Goal: Transaction & Acquisition: Purchase product/service

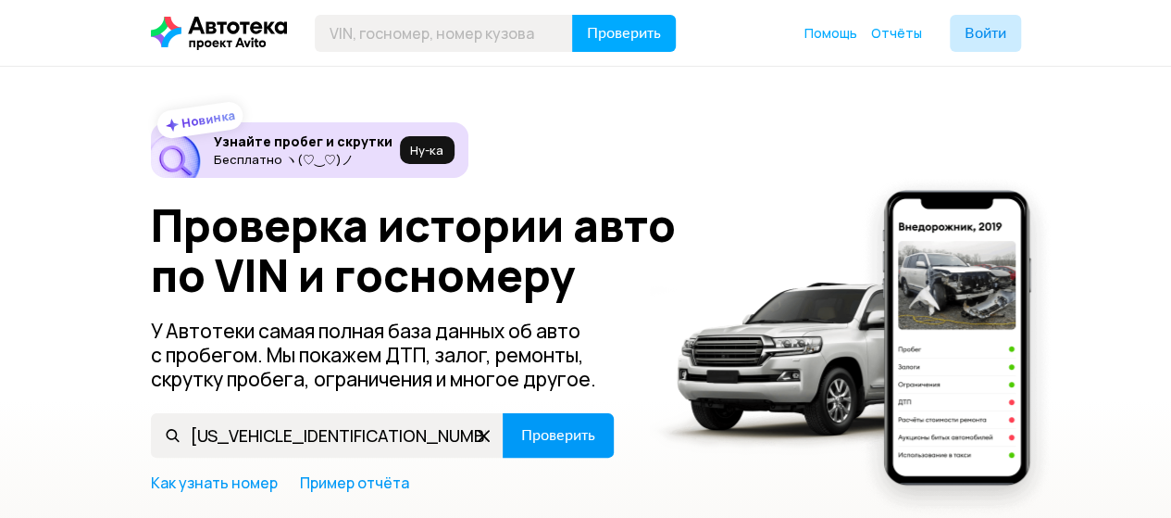
type input "JS1B9111100108149"
click at [538, 420] on button "Проверить" at bounding box center [558, 435] width 111 height 44
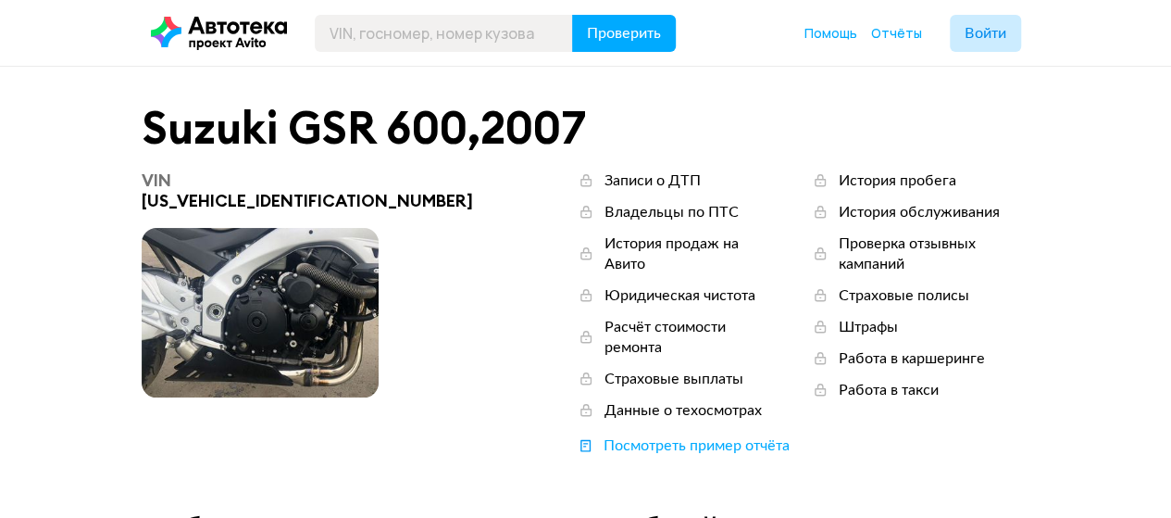
click at [196, 314] on span at bounding box center [260, 312] width 237 height 169
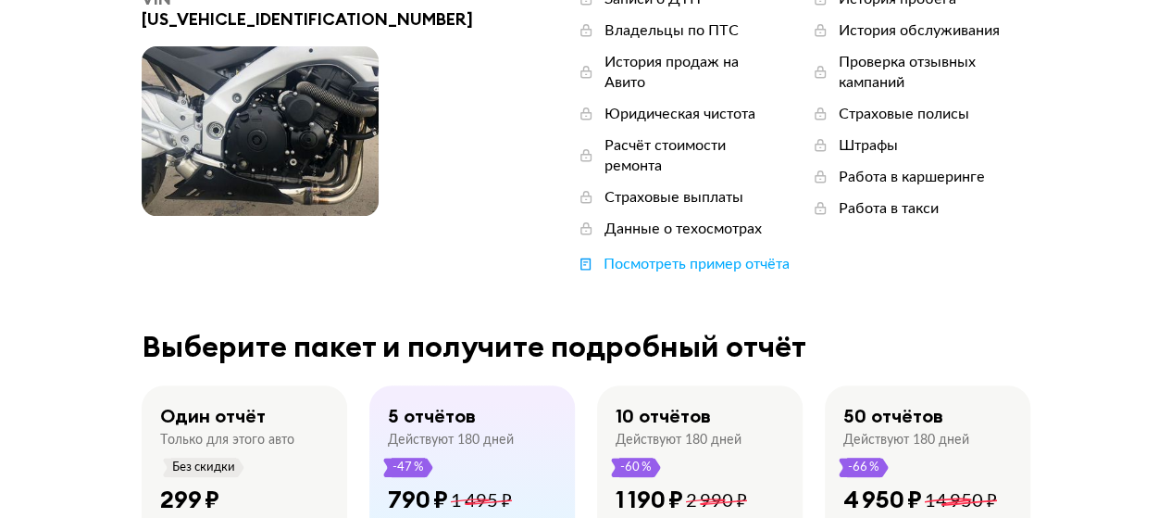
scroll to position [215, 0]
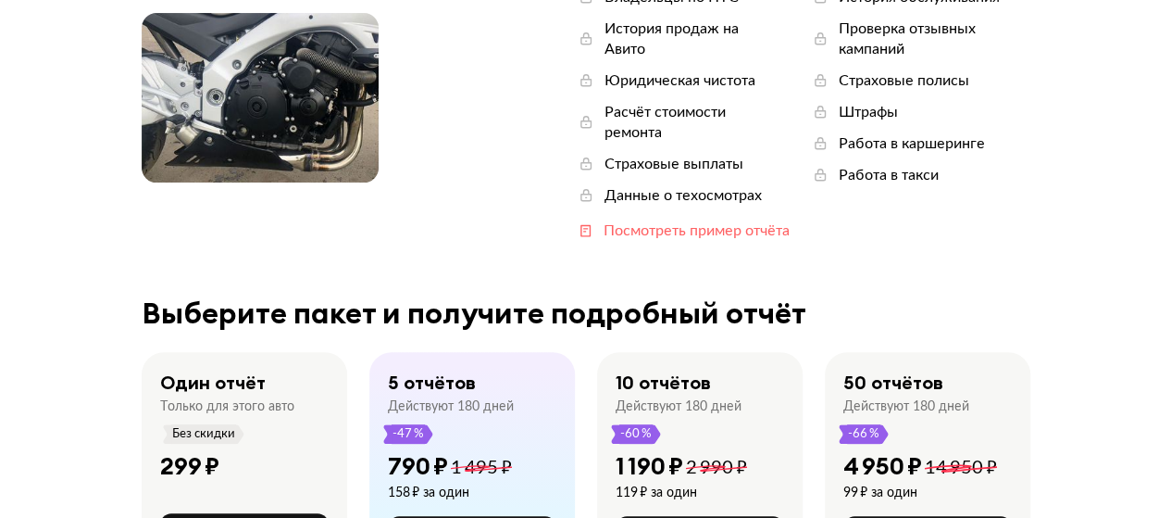
click at [604, 220] on div "Посмотреть пример отчёта" at bounding box center [697, 230] width 186 height 20
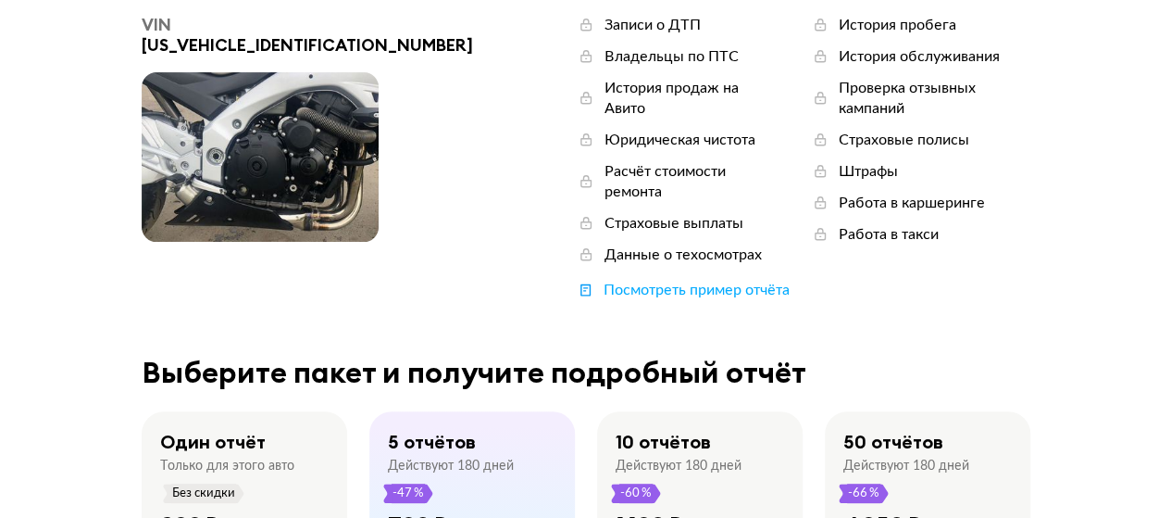
scroll to position [0, 0]
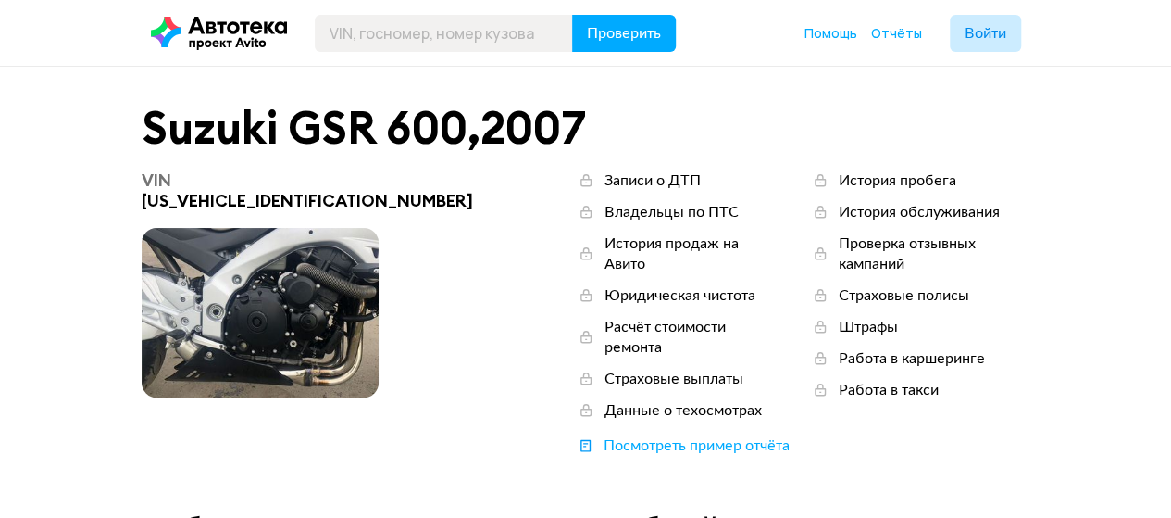
click at [310, 181] on div "VIN JS1B9111100108149" at bounding box center [314, 190] width 344 height 41
drag, startPoint x: 310, startPoint y: 181, endPoint x: 299, endPoint y: 181, distance: 11.1
click at [299, 181] on div "VIN JS1B9111100108149" at bounding box center [314, 190] width 344 height 41
copy div "JS1B9111100108149"
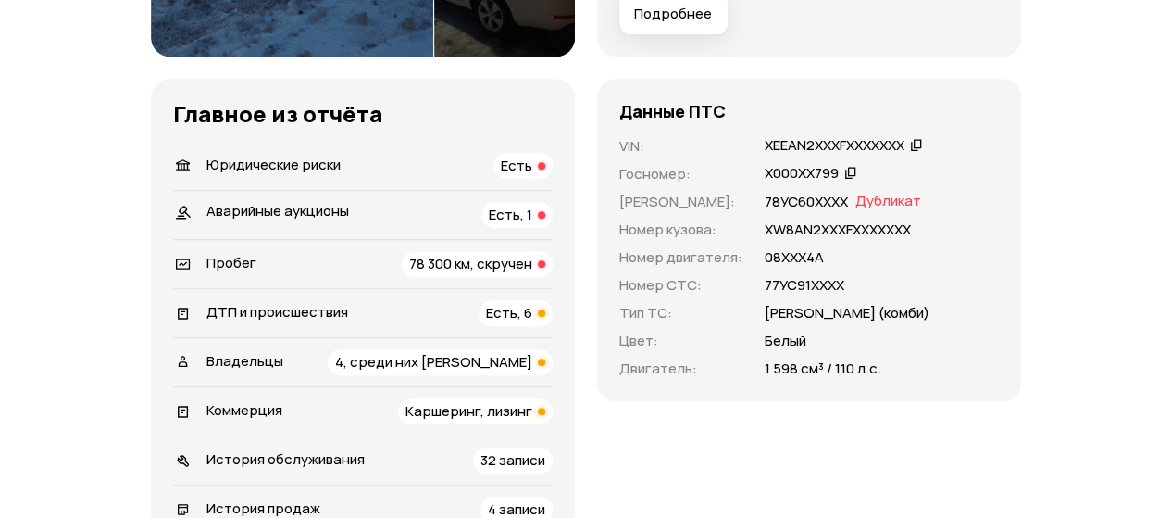
scroll to position [501, 0]
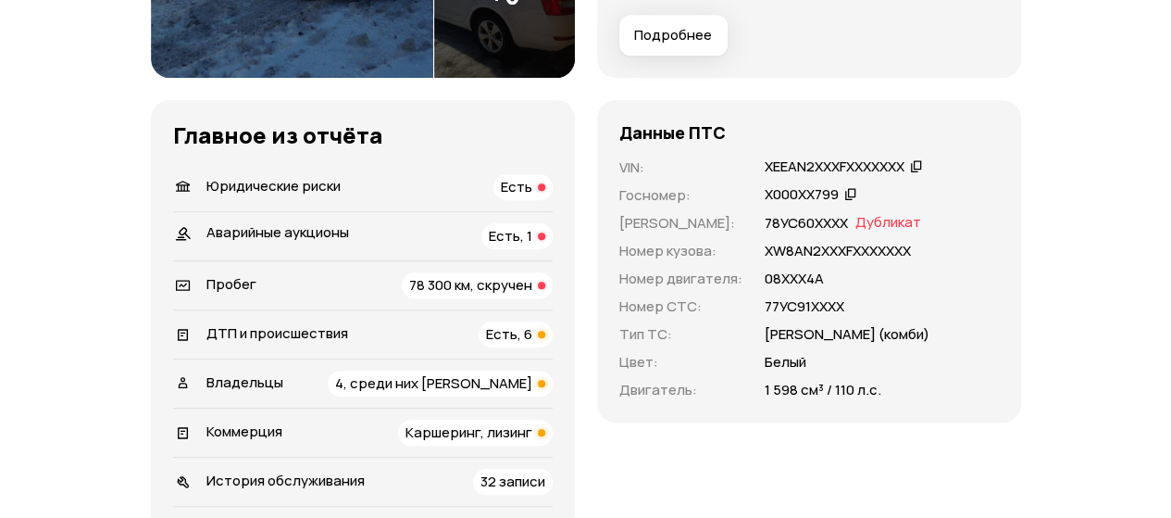
click at [518, 186] on span "Есть" at bounding box center [516, 186] width 31 height 19
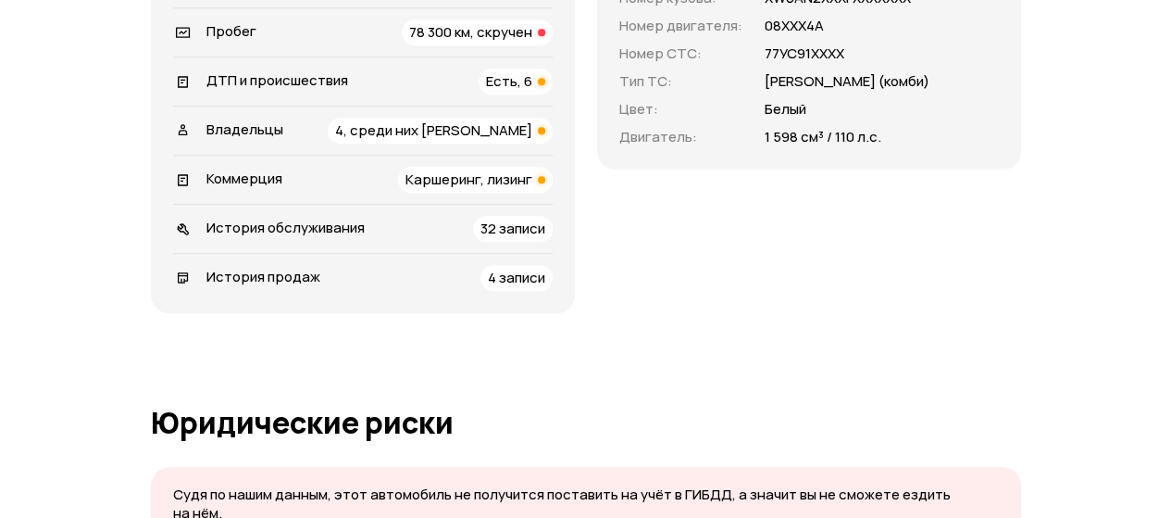
scroll to position [0, 0]
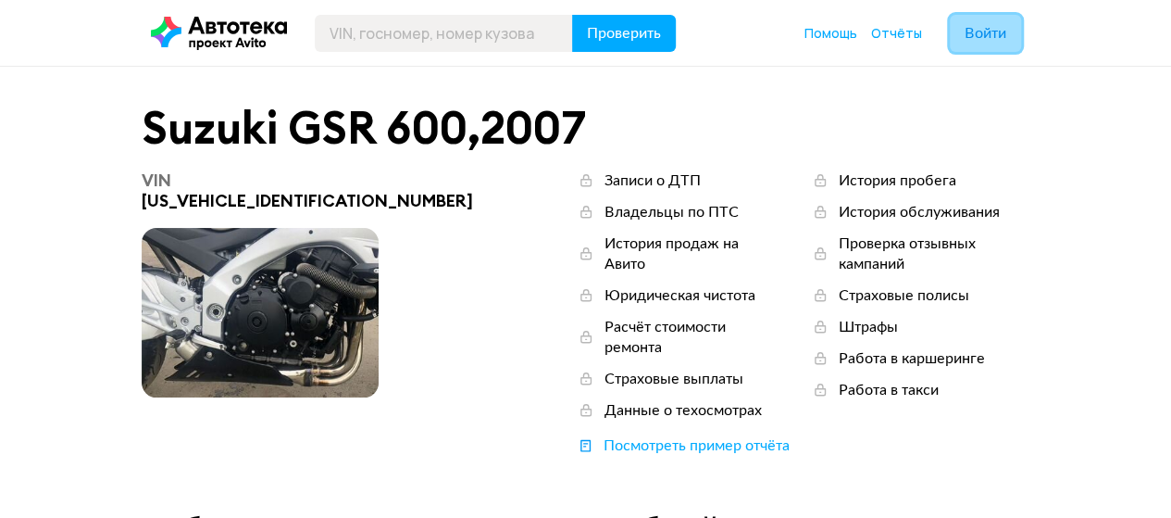
click at [974, 49] on button "Войти" at bounding box center [985, 33] width 71 height 37
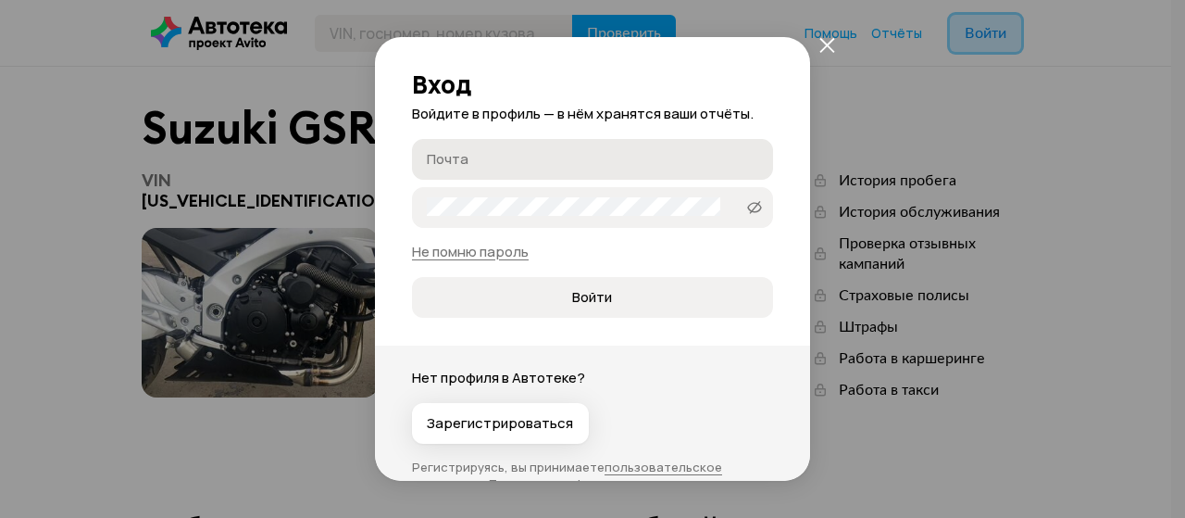
click at [491, 144] on label "Почта" at bounding box center [592, 159] width 361 height 41
click at [491, 149] on input "Почта" at bounding box center [595, 158] width 337 height 19
click at [826, 53] on button "закрыть" at bounding box center [826, 44] width 33 height 33
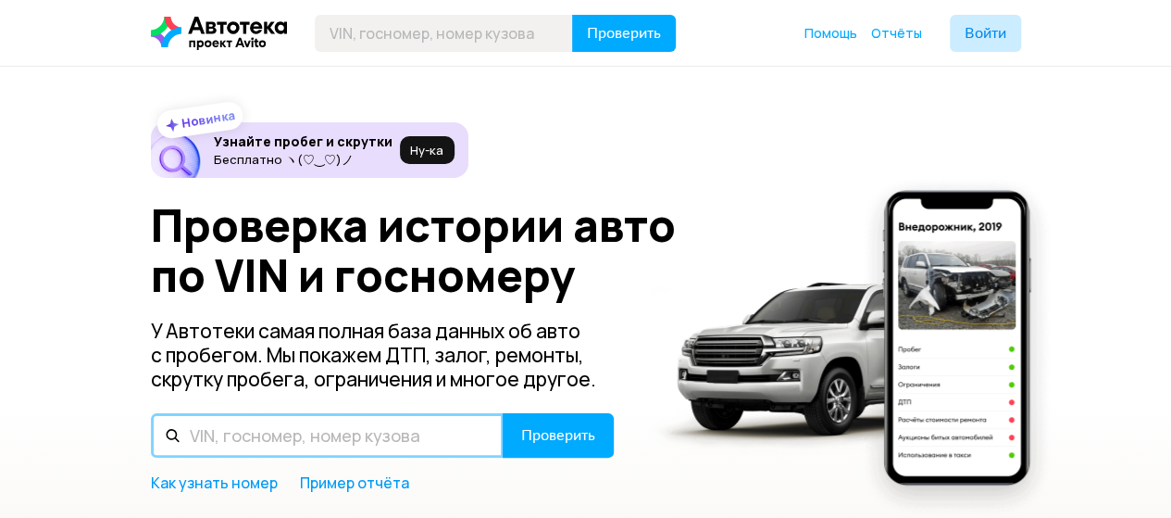
click at [317, 447] on input "text" at bounding box center [327, 435] width 353 height 44
paste input "JS1B9111100108149"
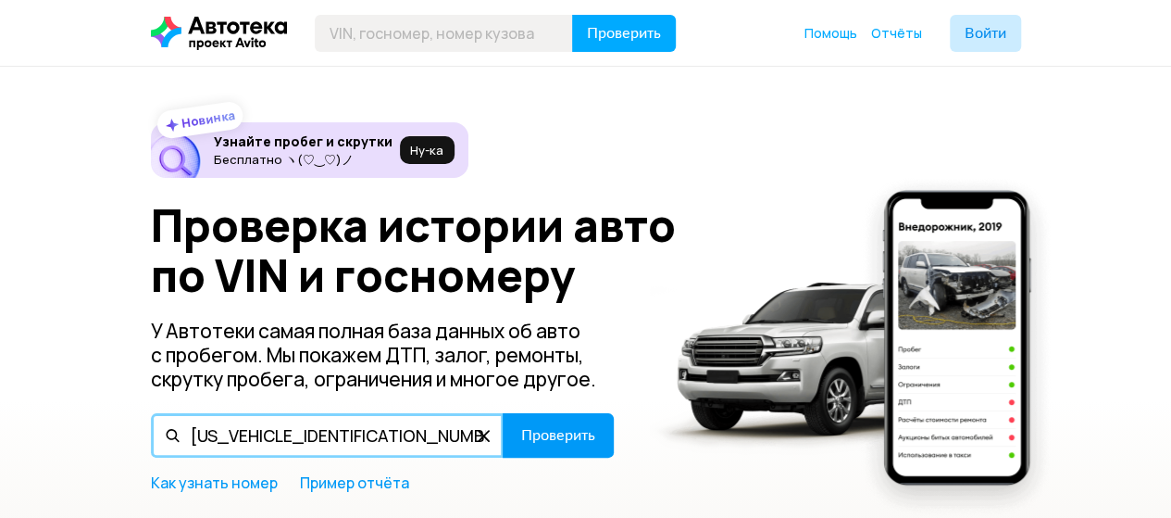
type input "JS1B9111100108149"
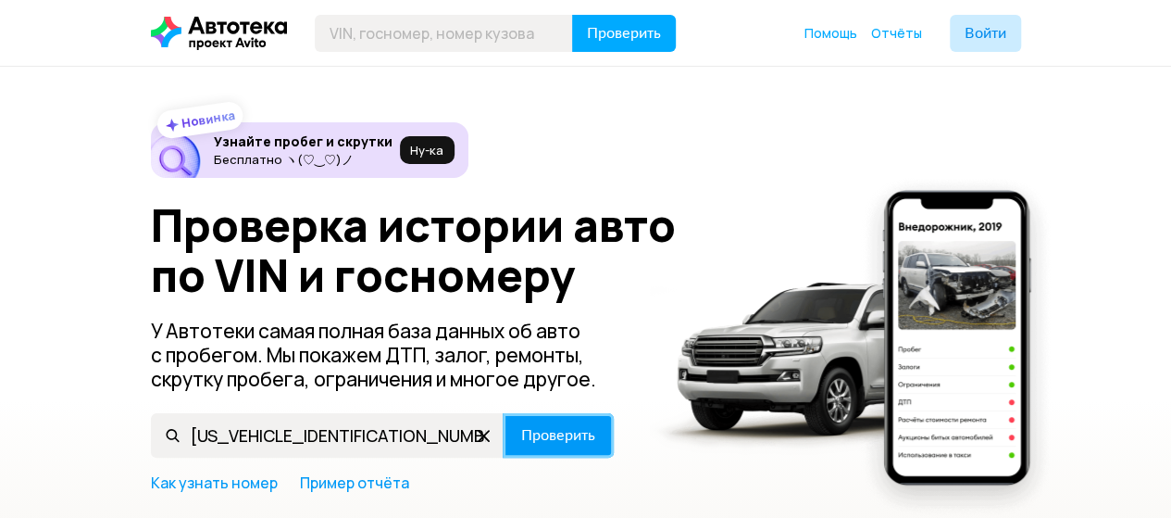
click at [543, 434] on span "Проверить" at bounding box center [558, 435] width 74 height 15
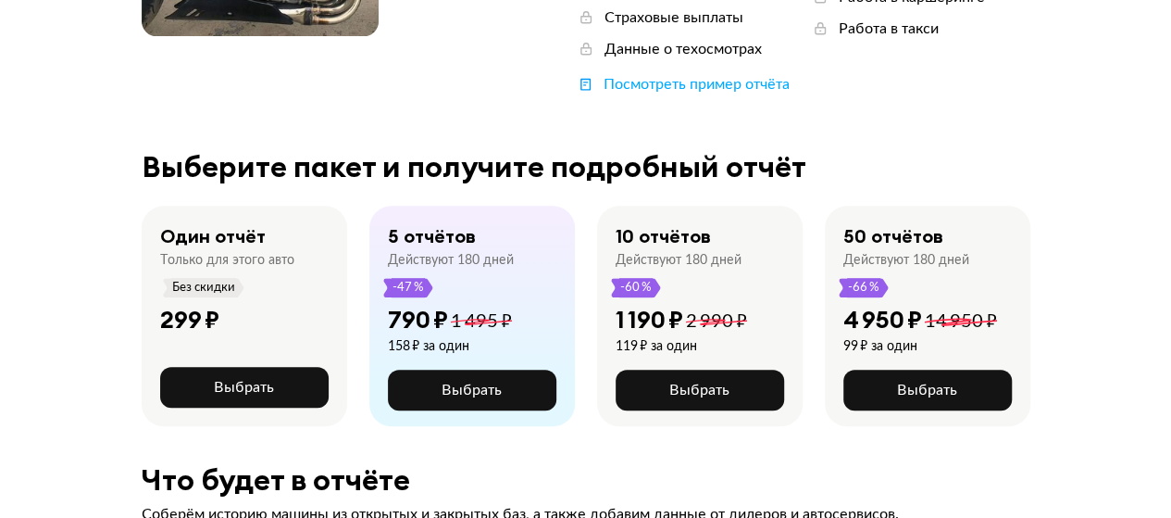
scroll to position [372, 0]
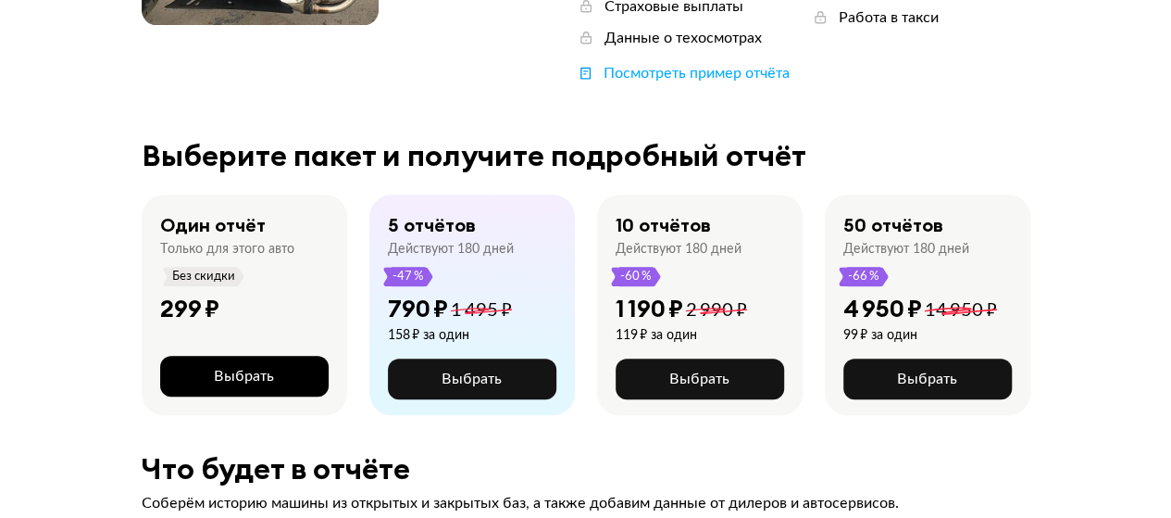
click at [240, 369] on span "Выбрать" at bounding box center [244, 376] width 60 height 15
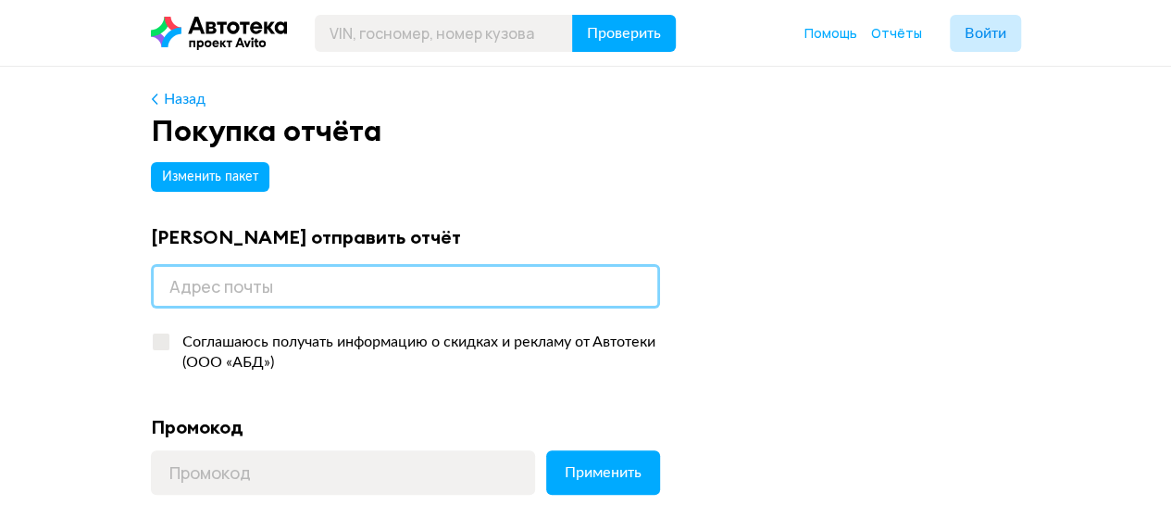
click at [269, 289] on input "email" at bounding box center [405, 286] width 509 height 44
type input "f"
type input "desone_desone@mail.ru"
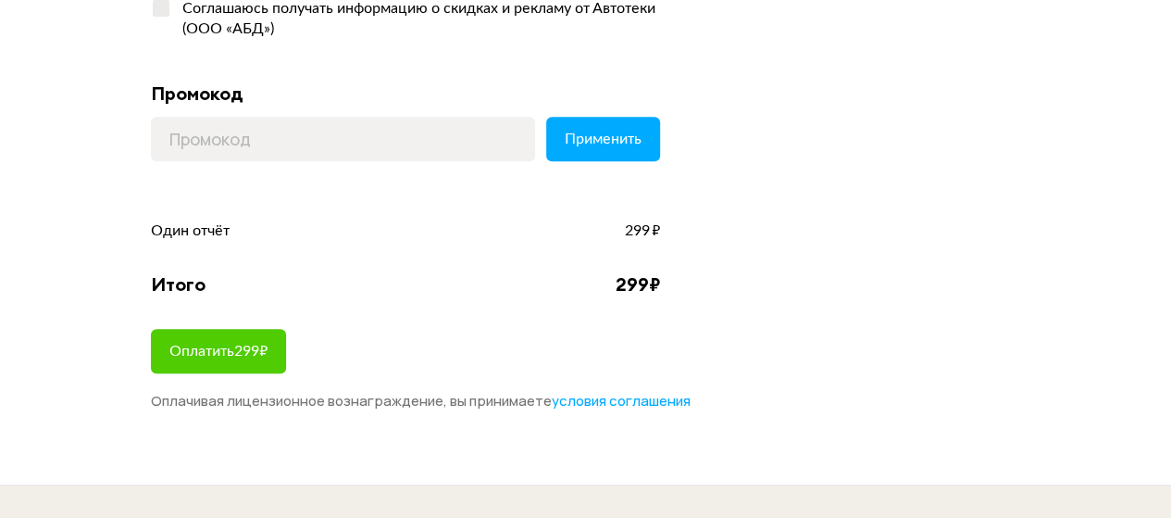
scroll to position [356, 0]
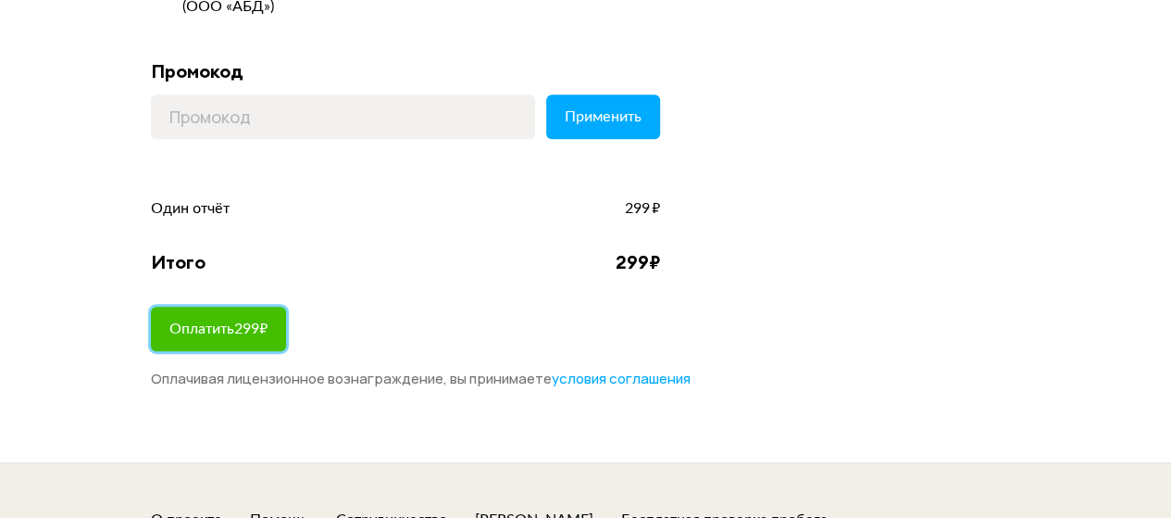
click at [190, 333] on span "Оплатить 299 ₽" at bounding box center [218, 328] width 98 height 15
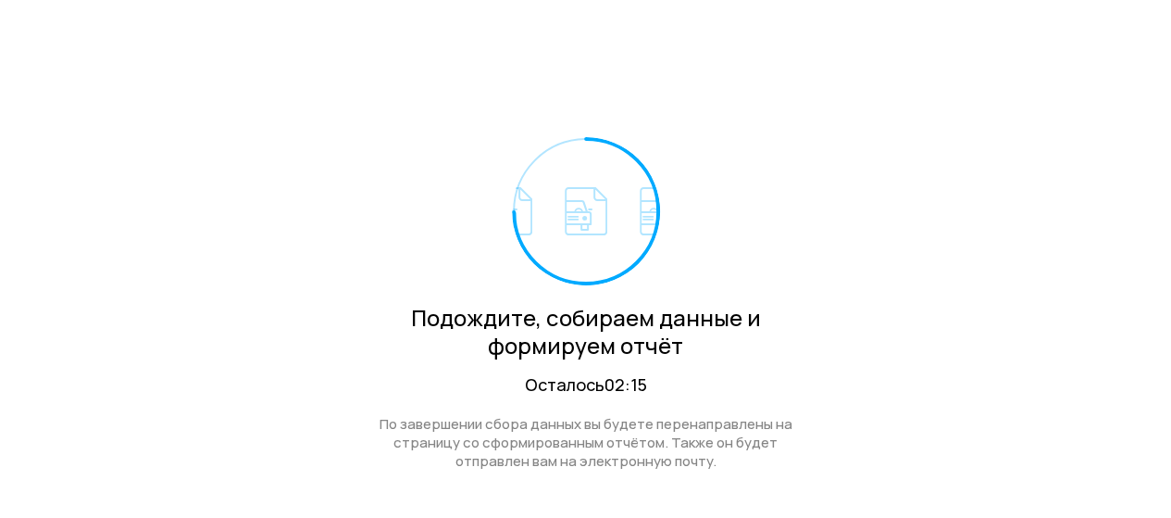
scroll to position [81, 0]
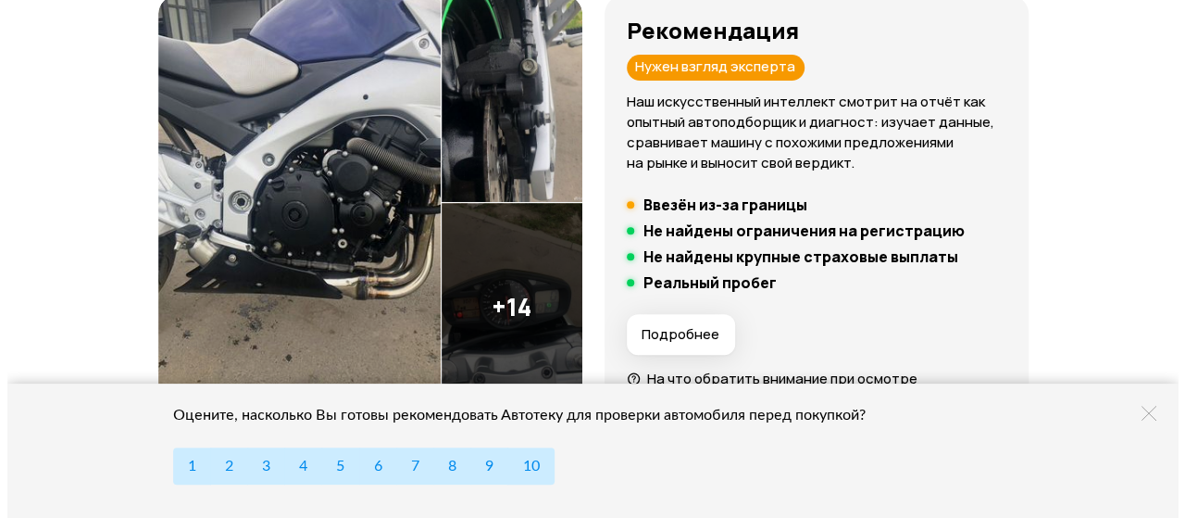
scroll to position [306, 0]
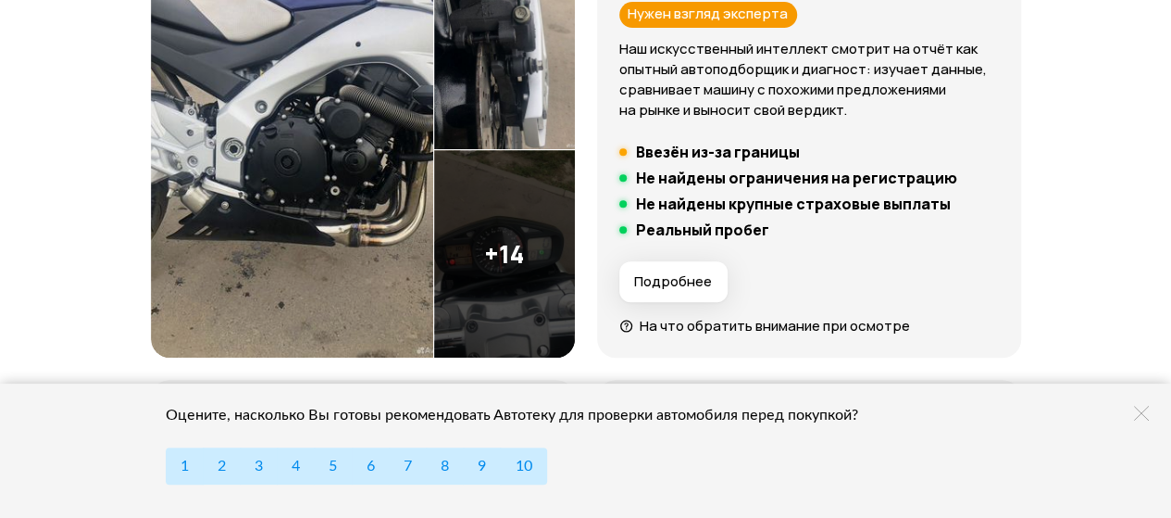
click at [1136, 414] on icon at bounding box center [1141, 413] width 15 height 15
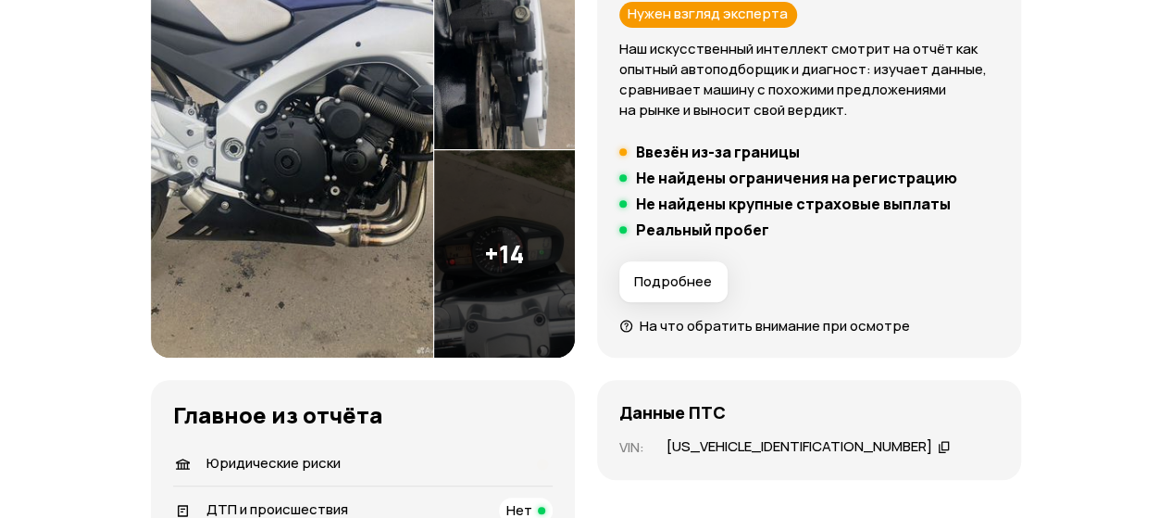
click at [488, 249] on img at bounding box center [504, 253] width 141 height 207
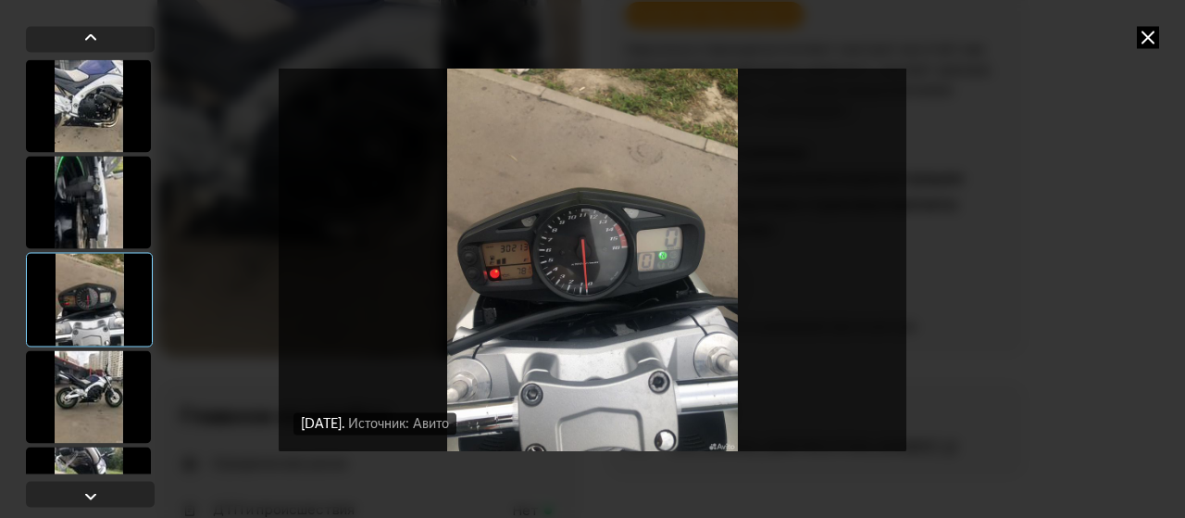
click at [58, 202] on div at bounding box center [88, 202] width 125 height 93
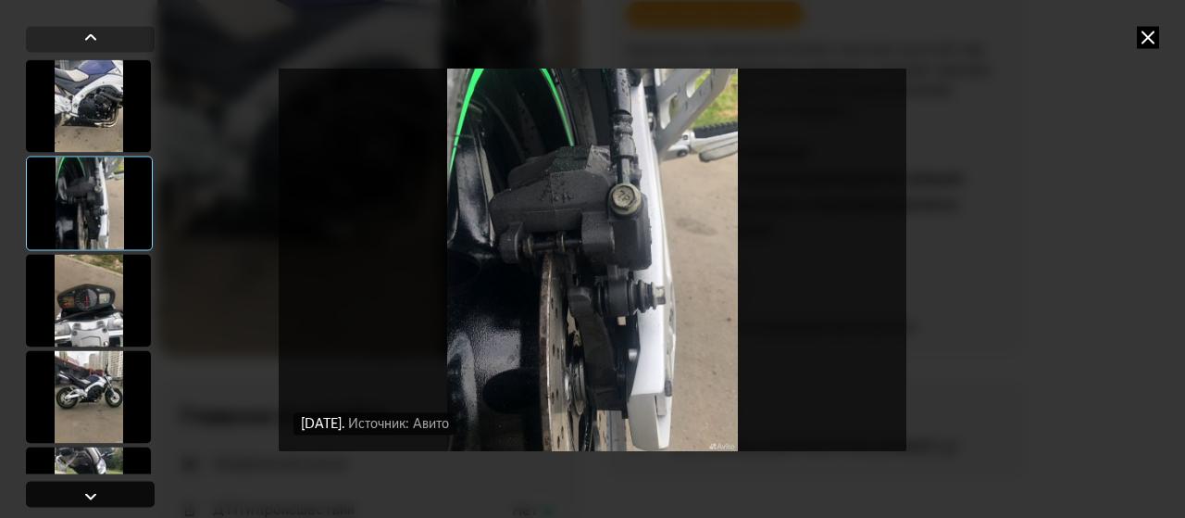
drag, startPoint x: 46, startPoint y: 460, endPoint x: 64, endPoint y: 486, distance: 31.3
click at [64, 486] on div at bounding box center [90, 270] width 129 height 488
click at [64, 486] on div at bounding box center [90, 494] width 129 height 26
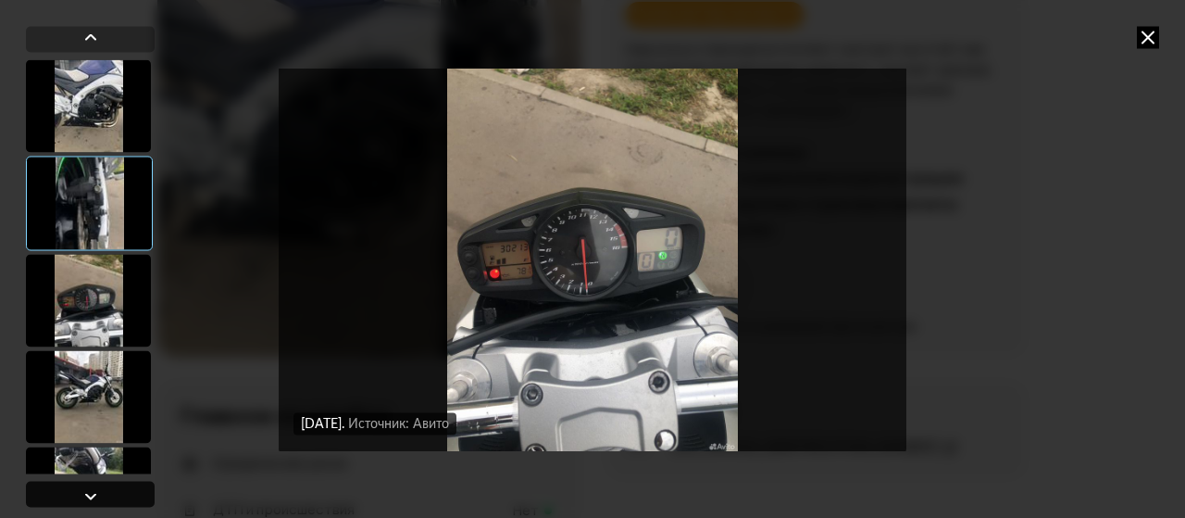
click at [64, 486] on div at bounding box center [90, 494] width 129 height 26
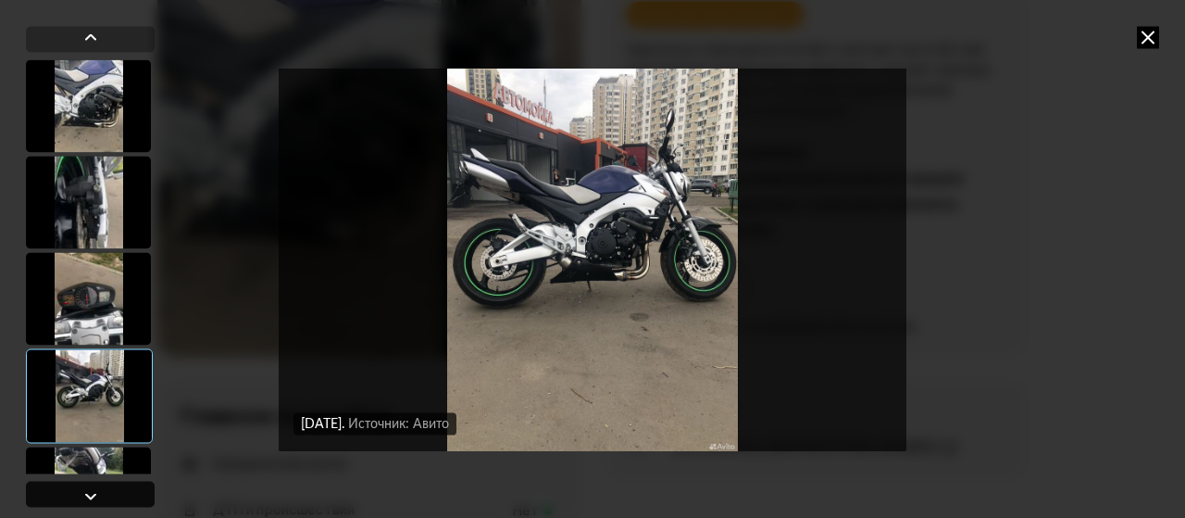
click at [64, 486] on div at bounding box center [90, 494] width 129 height 26
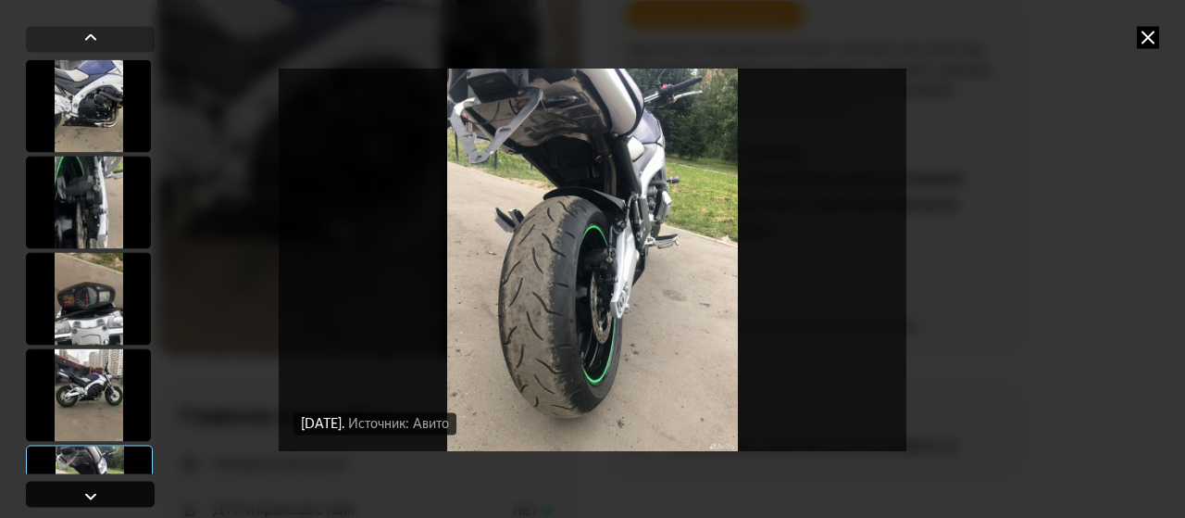
click at [64, 486] on div at bounding box center [90, 494] width 129 height 26
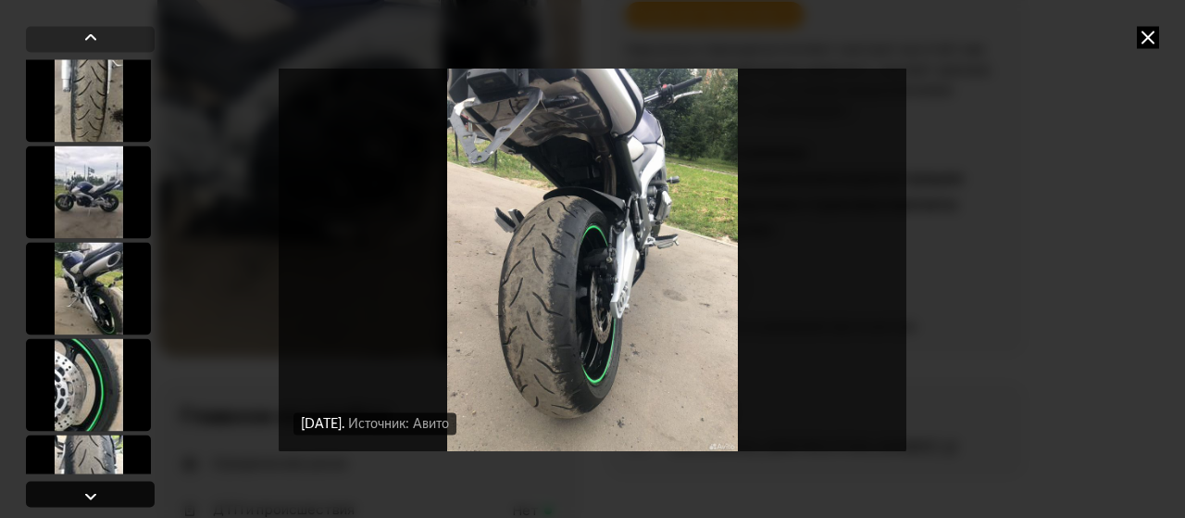
click at [64, 486] on div at bounding box center [90, 494] width 129 height 26
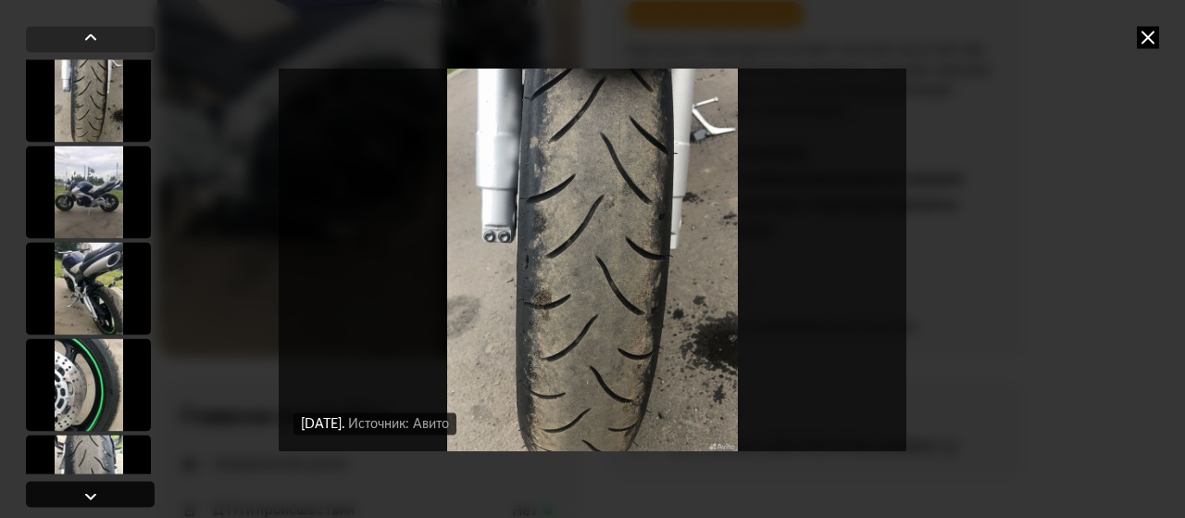
click at [64, 486] on div at bounding box center [90, 494] width 129 height 26
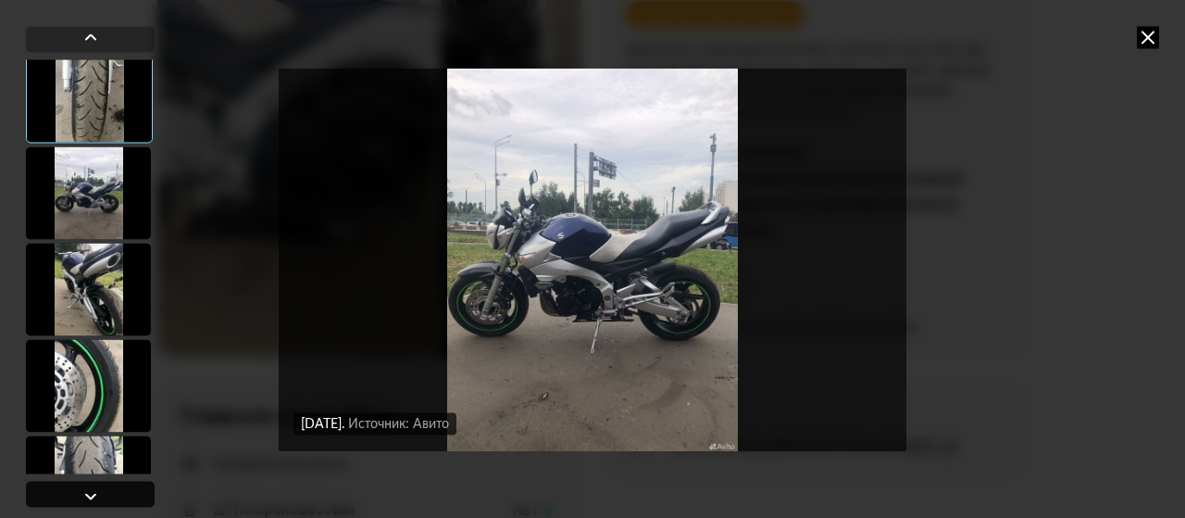
click at [64, 486] on div at bounding box center [90, 494] width 129 height 26
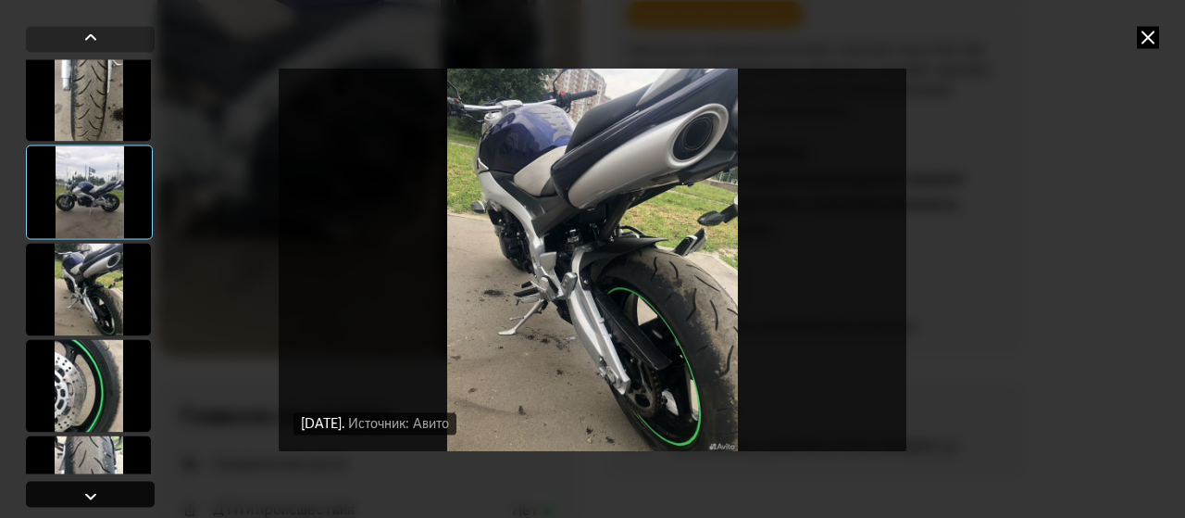
click at [64, 486] on div at bounding box center [90, 494] width 129 height 26
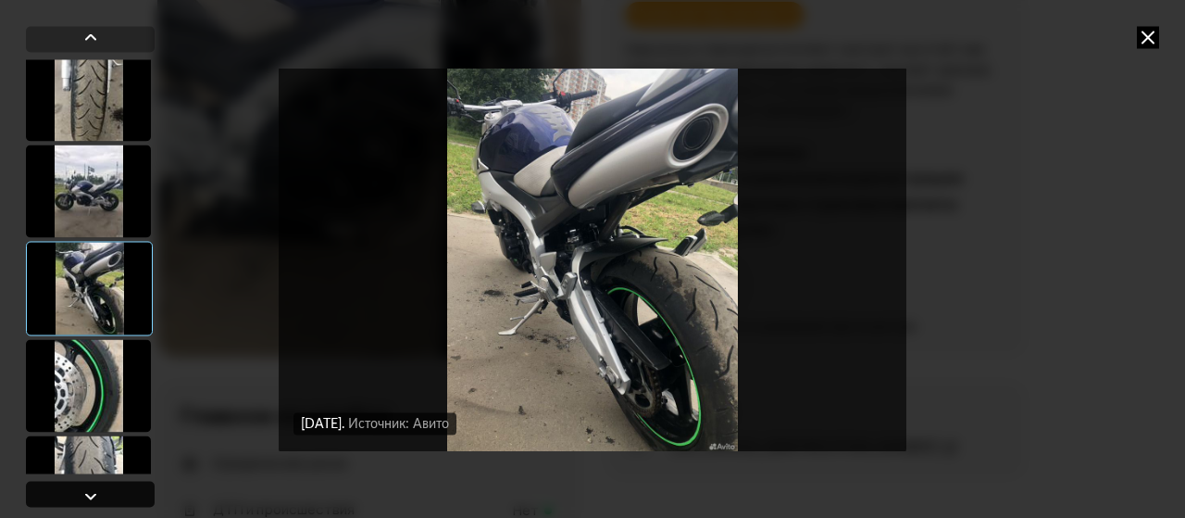
click at [64, 486] on div at bounding box center [90, 494] width 129 height 26
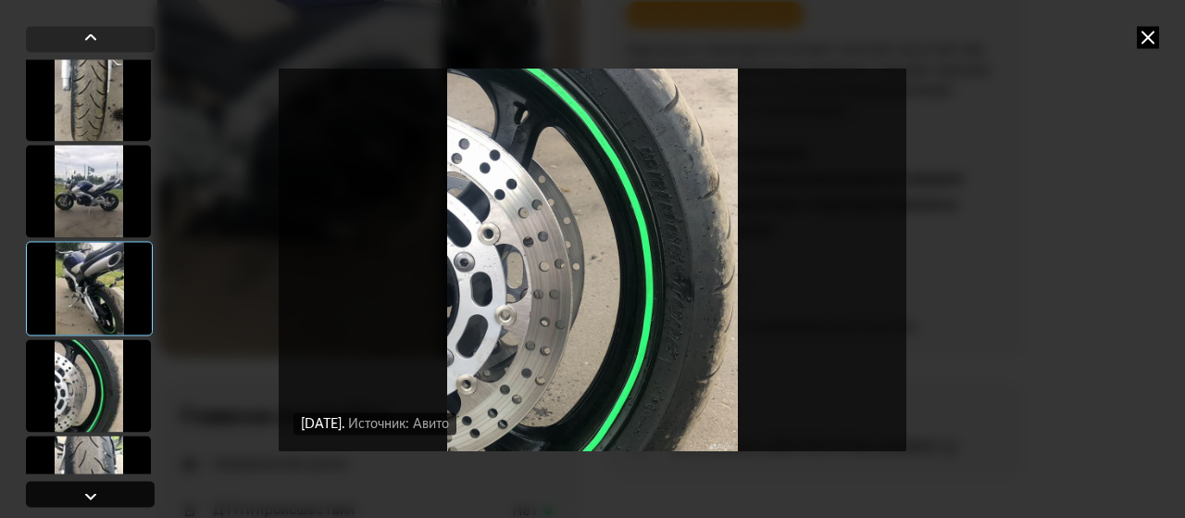
click at [64, 486] on div at bounding box center [90, 494] width 129 height 26
drag, startPoint x: 64, startPoint y: 486, endPoint x: 84, endPoint y: 382, distance: 105.7
click at [84, 382] on div at bounding box center [90, 270] width 129 height 488
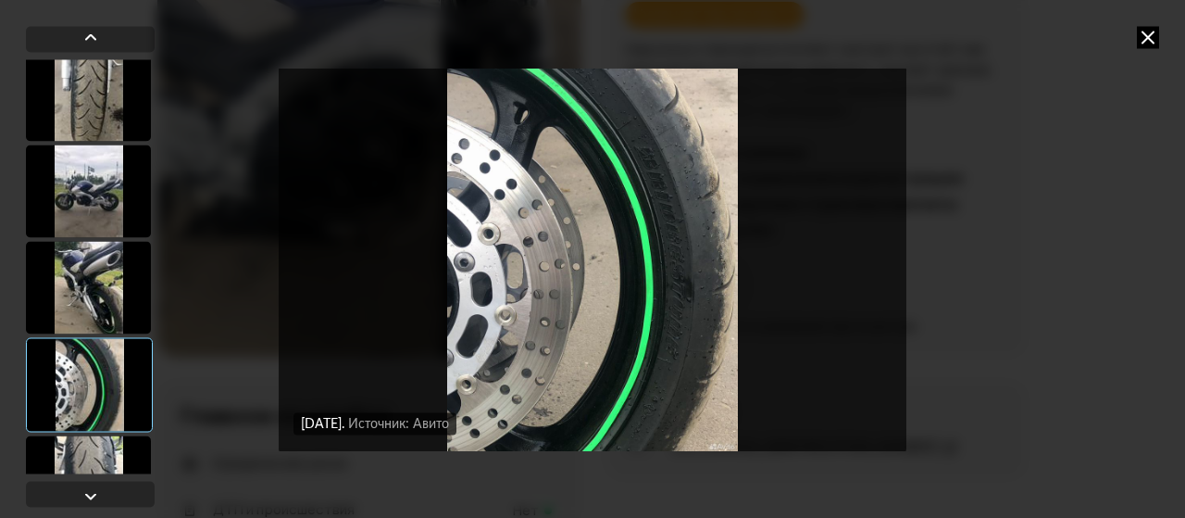
click at [84, 382] on div at bounding box center [89, 384] width 127 height 94
drag, startPoint x: 84, startPoint y: 382, endPoint x: 113, endPoint y: 462, distance: 84.6
click at [113, 462] on div at bounding box center [90, 266] width 129 height 414
click at [113, 462] on div at bounding box center [88, 481] width 125 height 93
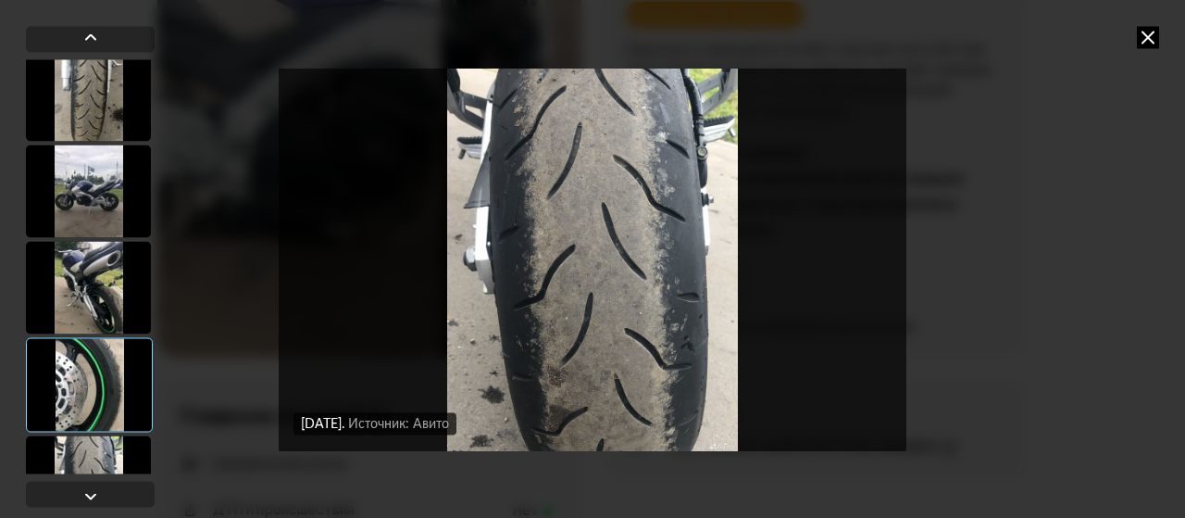
drag, startPoint x: 113, startPoint y: 462, endPoint x: 112, endPoint y: 480, distance: 17.6
click at [112, 480] on div at bounding box center [90, 270] width 129 height 488
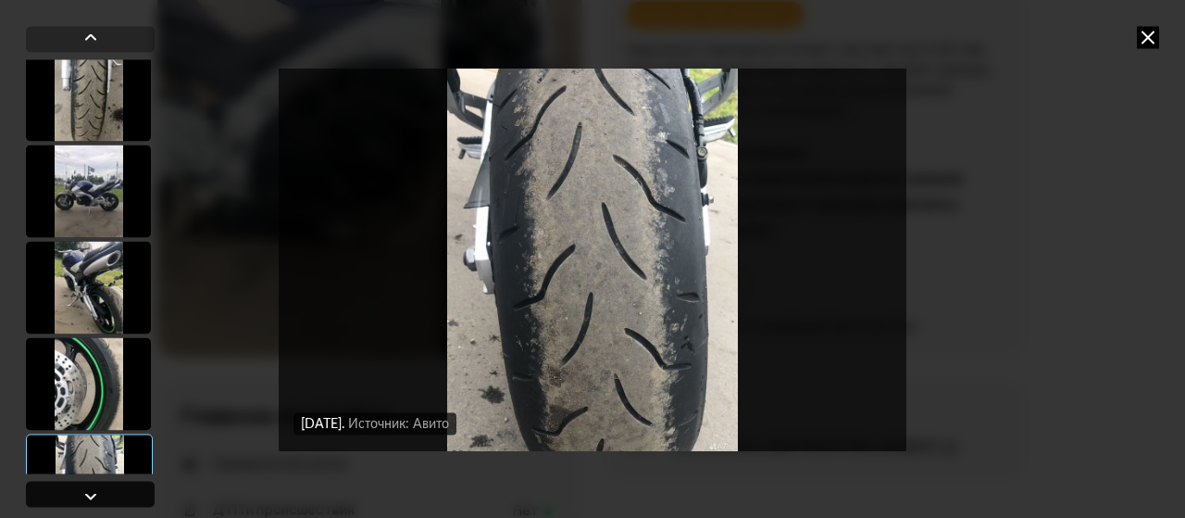
click at [112, 485] on div at bounding box center [90, 270] width 129 height 488
click at [112, 485] on div at bounding box center [90, 494] width 129 height 26
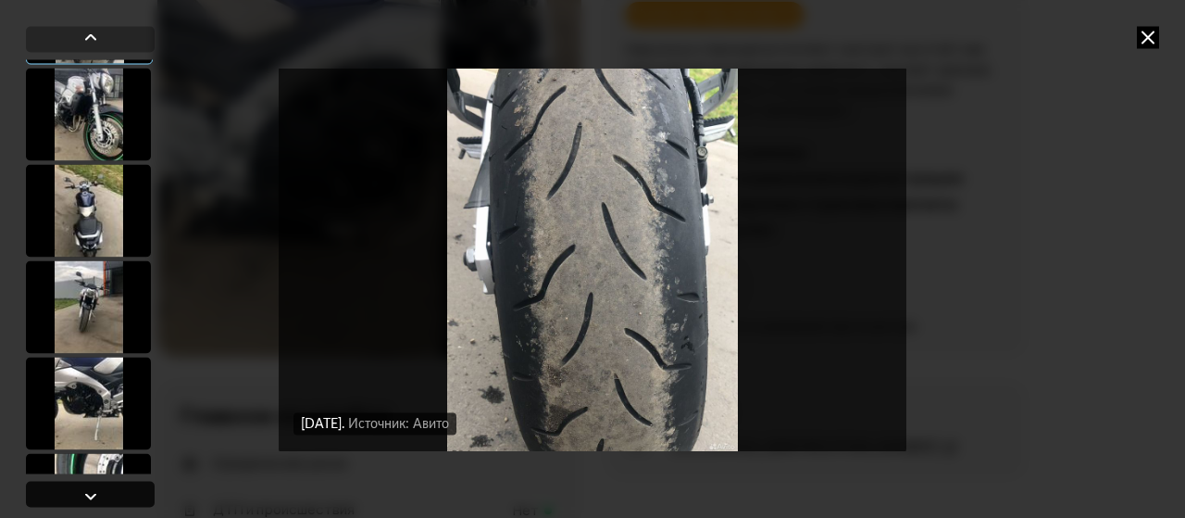
click at [112, 485] on div at bounding box center [90, 494] width 129 height 26
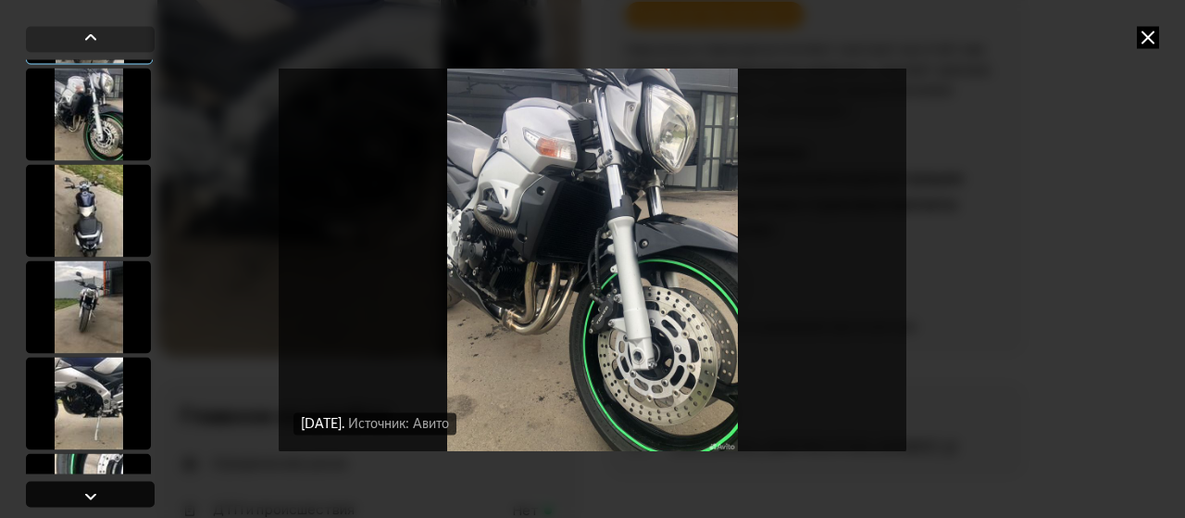
click at [112, 485] on div at bounding box center [90, 494] width 129 height 26
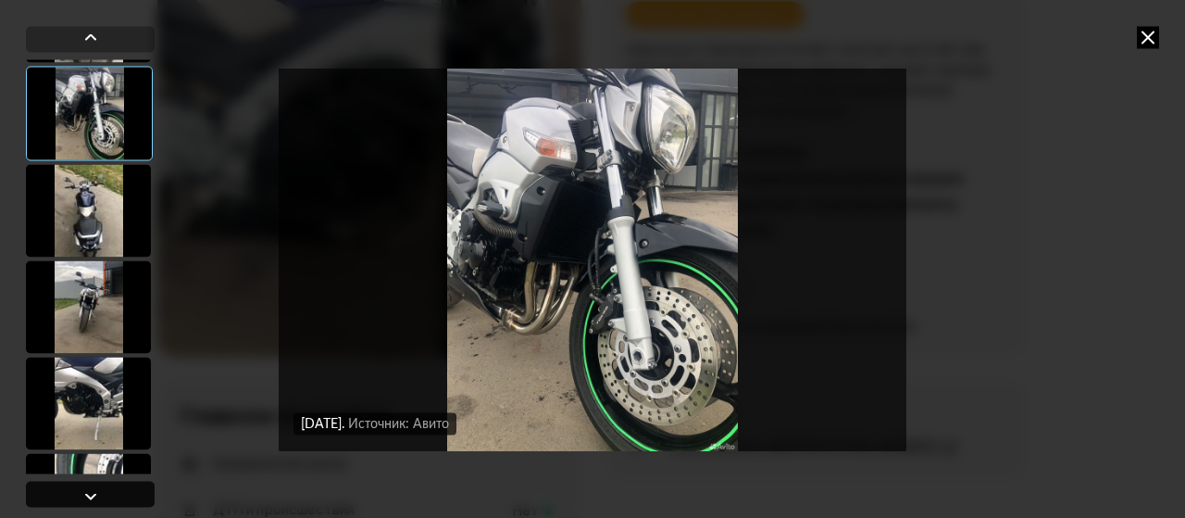
click at [112, 485] on div at bounding box center [90, 494] width 129 height 26
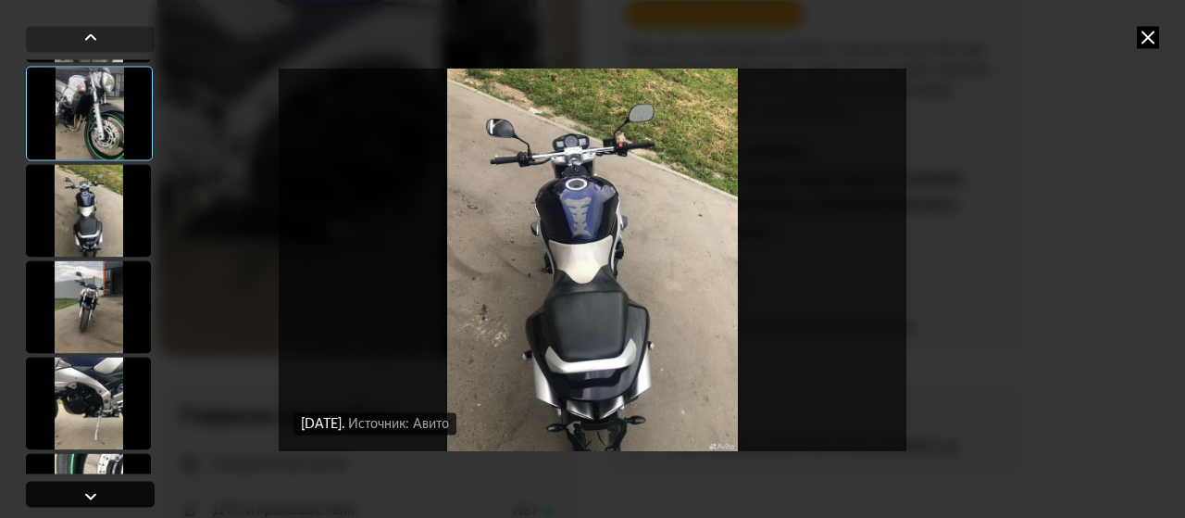
click at [112, 485] on div at bounding box center [90, 494] width 129 height 26
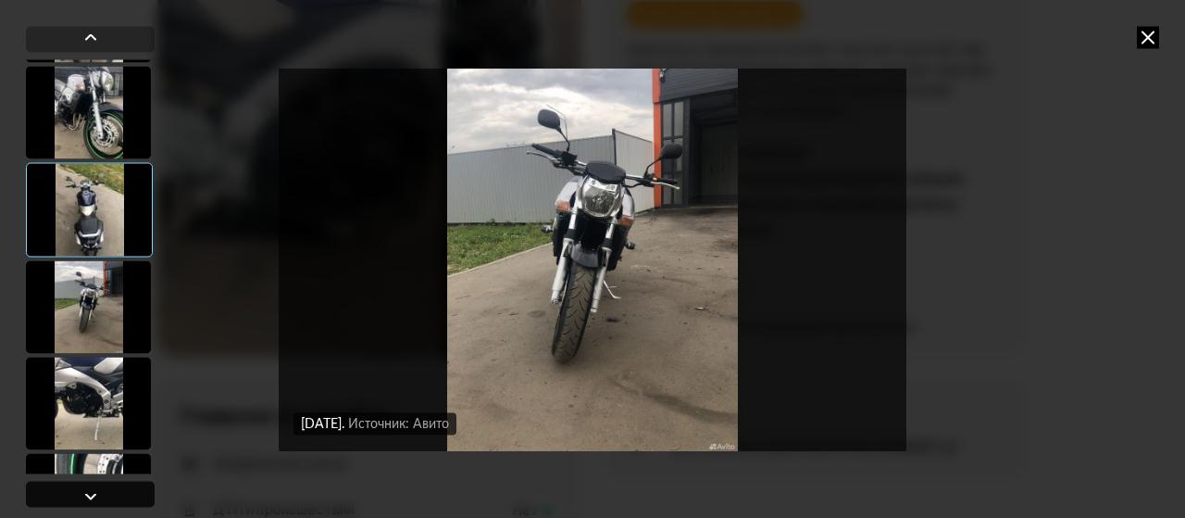
click at [112, 485] on div at bounding box center [90, 494] width 129 height 26
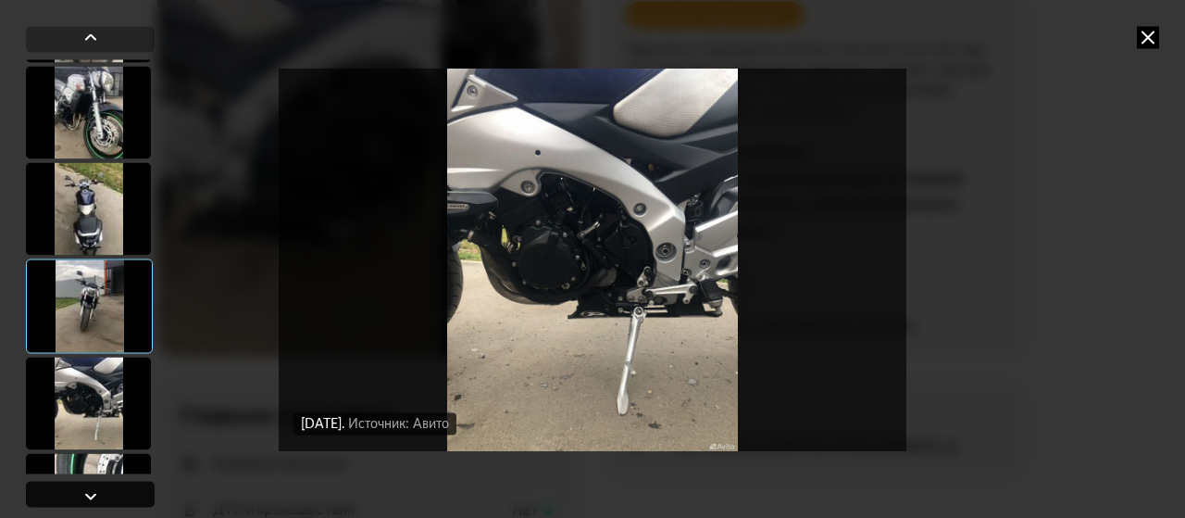
click at [112, 485] on div at bounding box center [90, 494] width 129 height 26
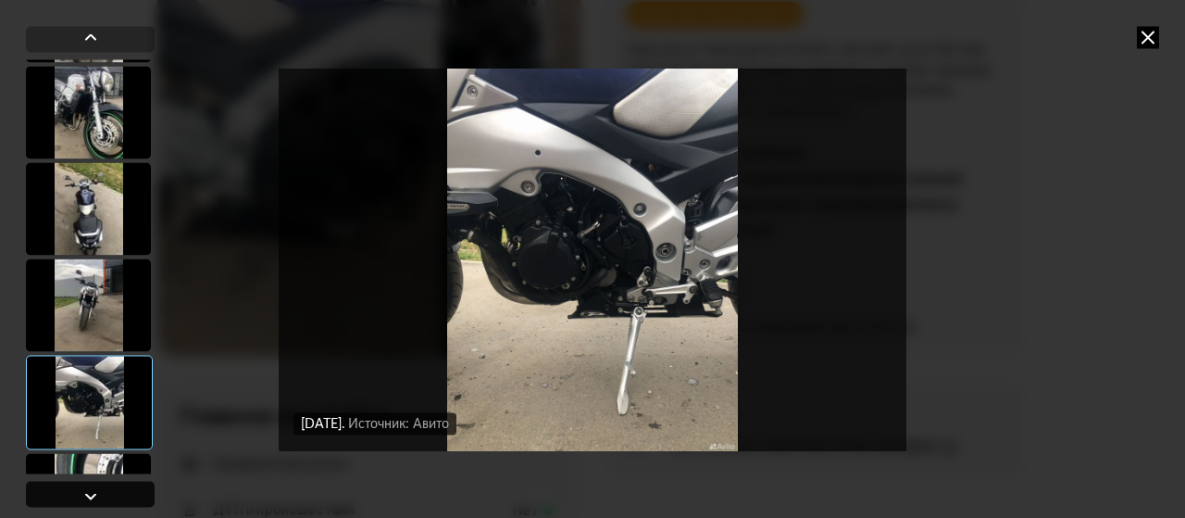
click at [112, 485] on div at bounding box center [90, 494] width 129 height 26
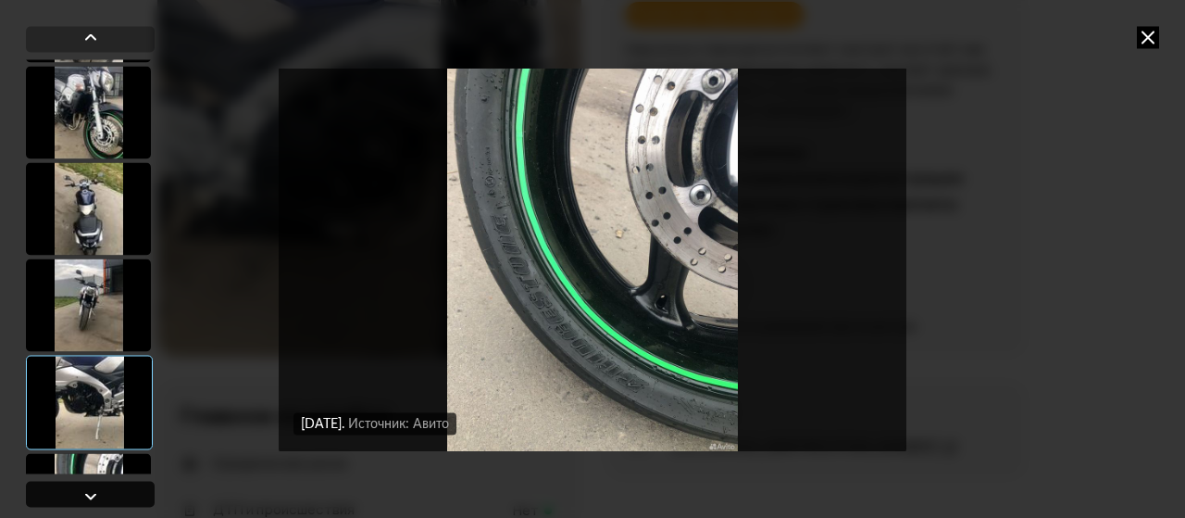
click at [112, 485] on div at bounding box center [90, 494] width 129 height 26
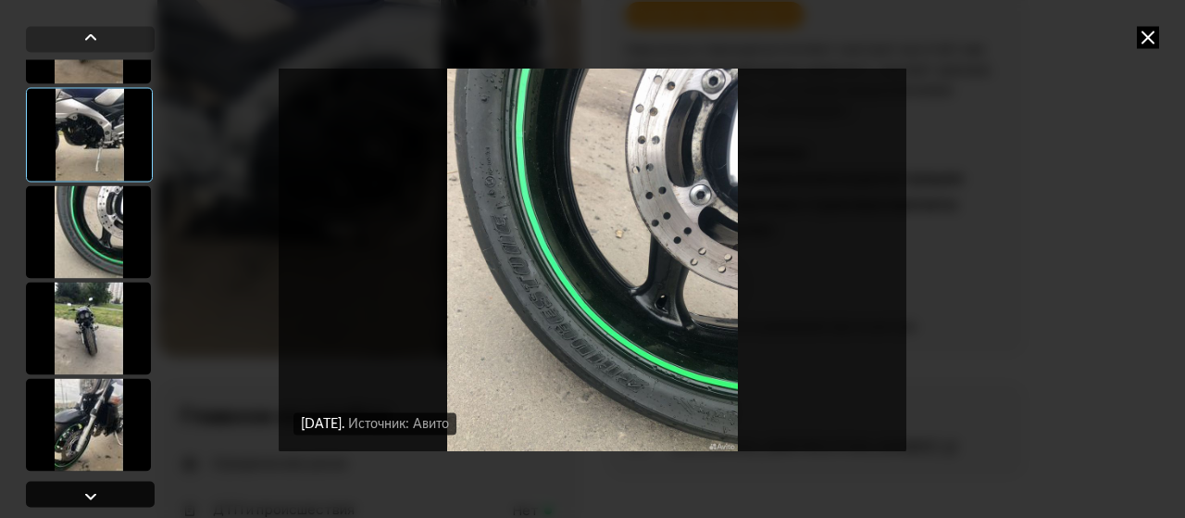
click at [112, 485] on div at bounding box center [90, 494] width 129 height 26
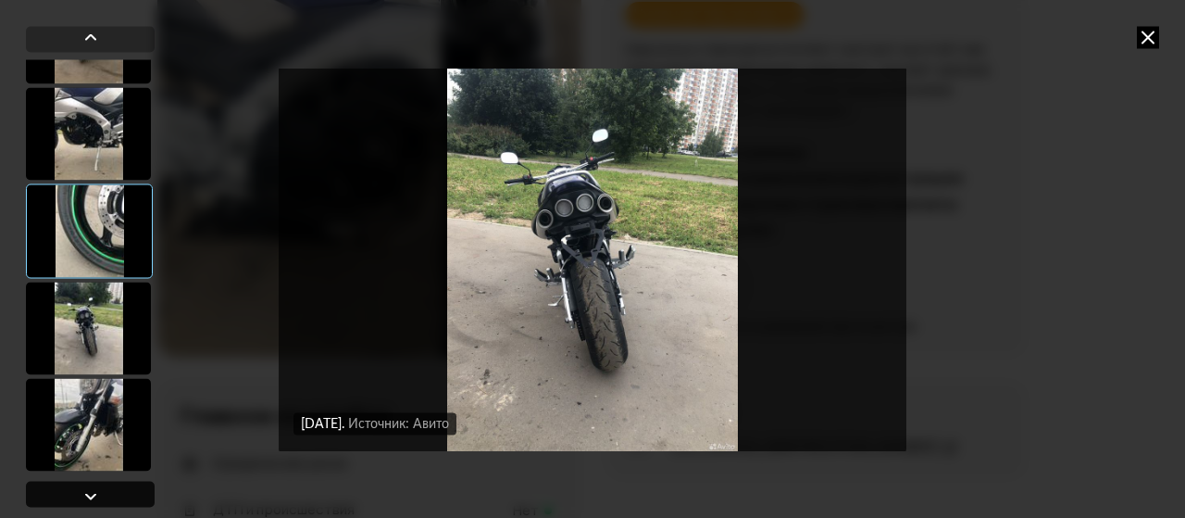
click at [112, 485] on div at bounding box center [90, 494] width 129 height 26
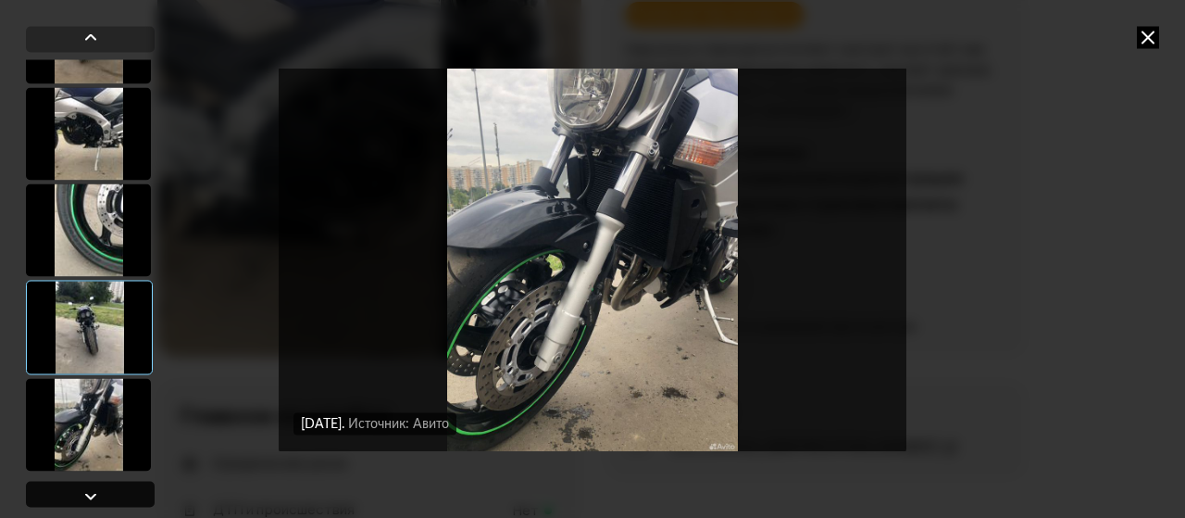
click at [112, 485] on div at bounding box center [90, 494] width 129 height 26
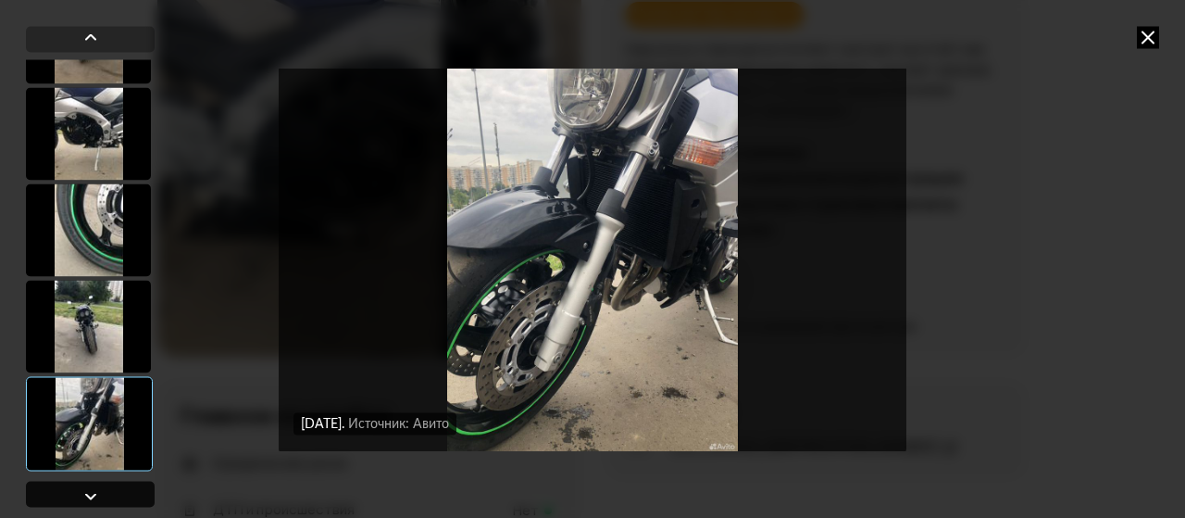
click at [112, 485] on div at bounding box center [90, 494] width 129 height 26
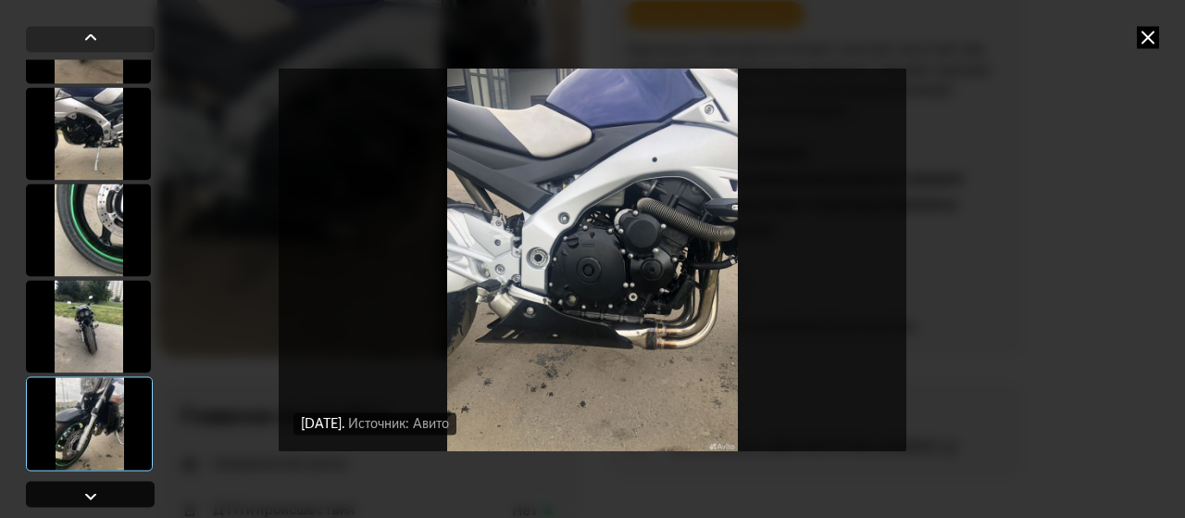
click at [112, 485] on div at bounding box center [90, 494] width 129 height 26
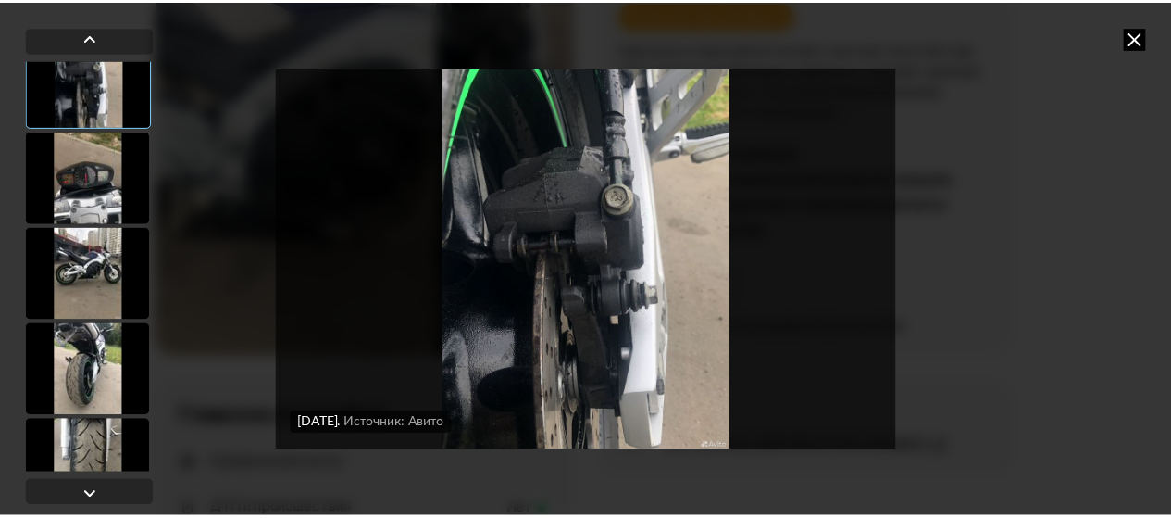
scroll to position [122, 0]
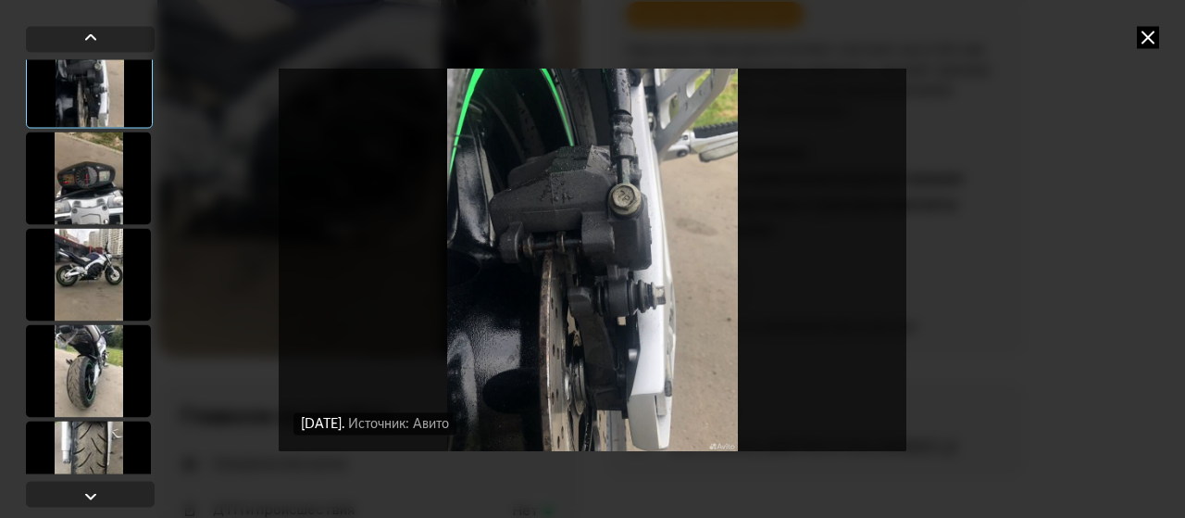
click at [1043, 202] on div "[DATE] Источник: Авито [DATE] Источник: Авито [DATE] Источник: Авито [DATE] Ист…" at bounding box center [593, 259] width 948 height 518
click at [1167, 41] on div "[DATE] Источник: Авито [DATE] Источник: Авито [DATE] Источник: Авито [DATE] Ист…" at bounding box center [592, 259] width 1185 height 518
click at [1157, 41] on icon at bounding box center [1148, 37] width 22 height 22
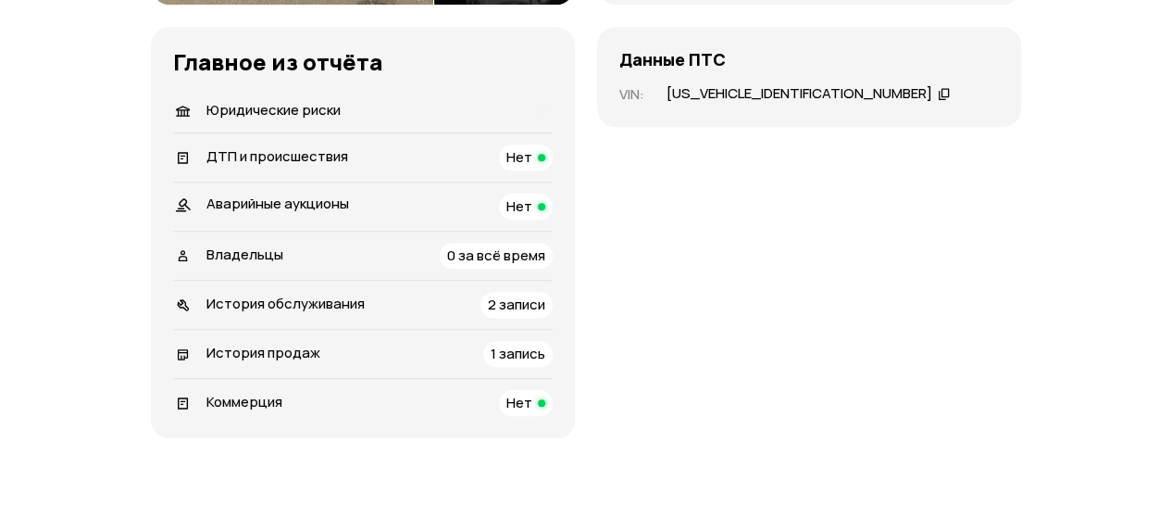
scroll to position [705, 0]
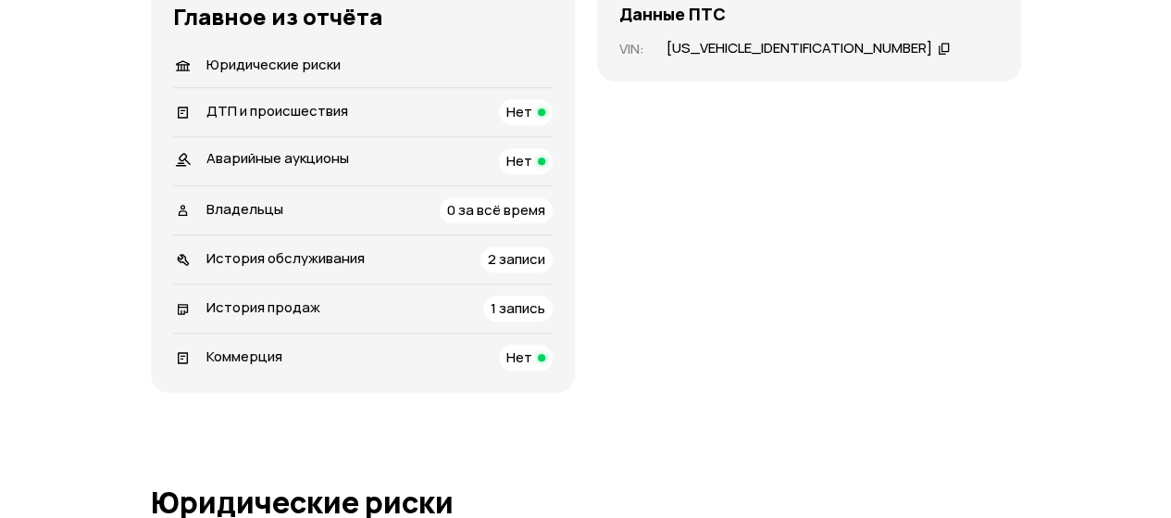
click at [510, 272] on li "История обслуживания 2 записи" at bounding box center [363, 258] width 380 height 49
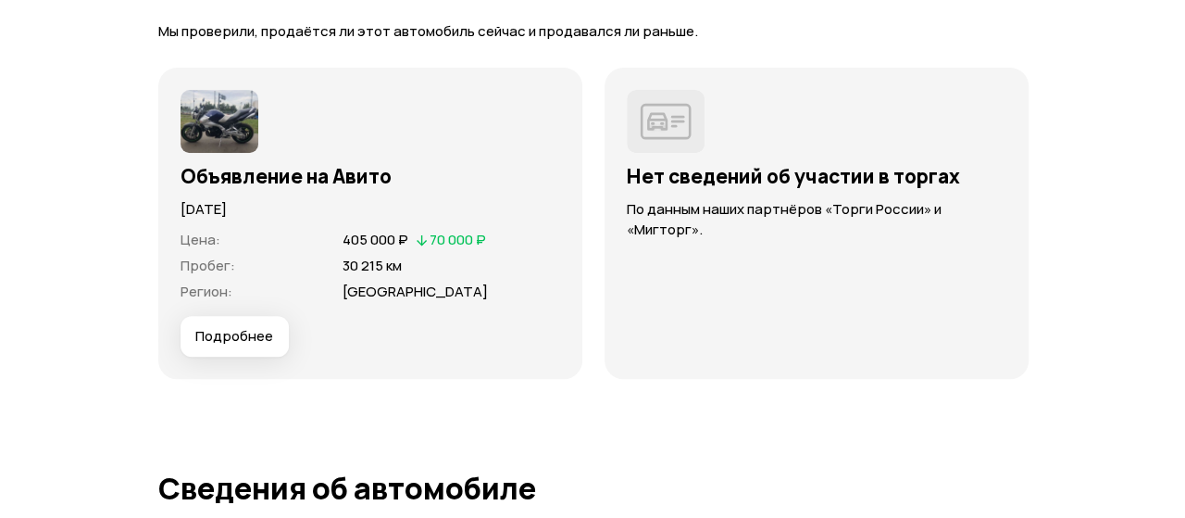
scroll to position [3882, 0]
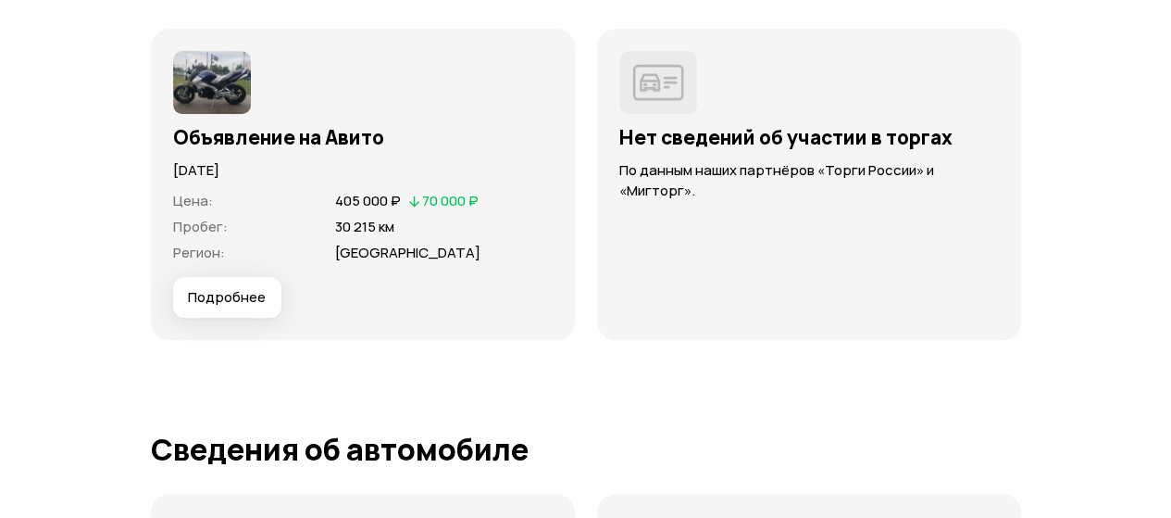
click at [431, 205] on span "70 000 ₽" at bounding box center [450, 200] width 56 height 19
click at [244, 290] on span "Подробнее" at bounding box center [227, 297] width 78 height 19
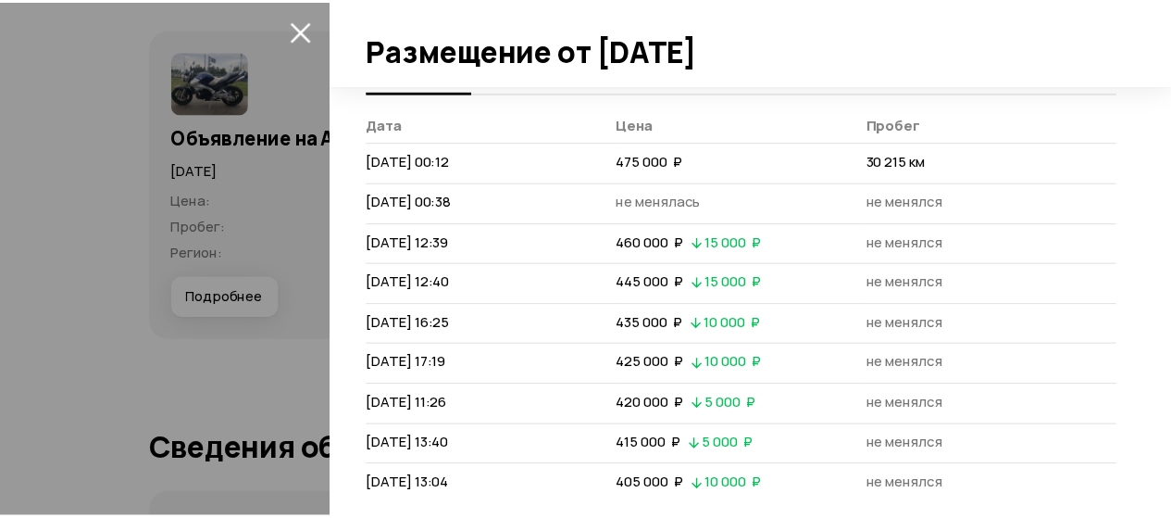
scroll to position [57, 0]
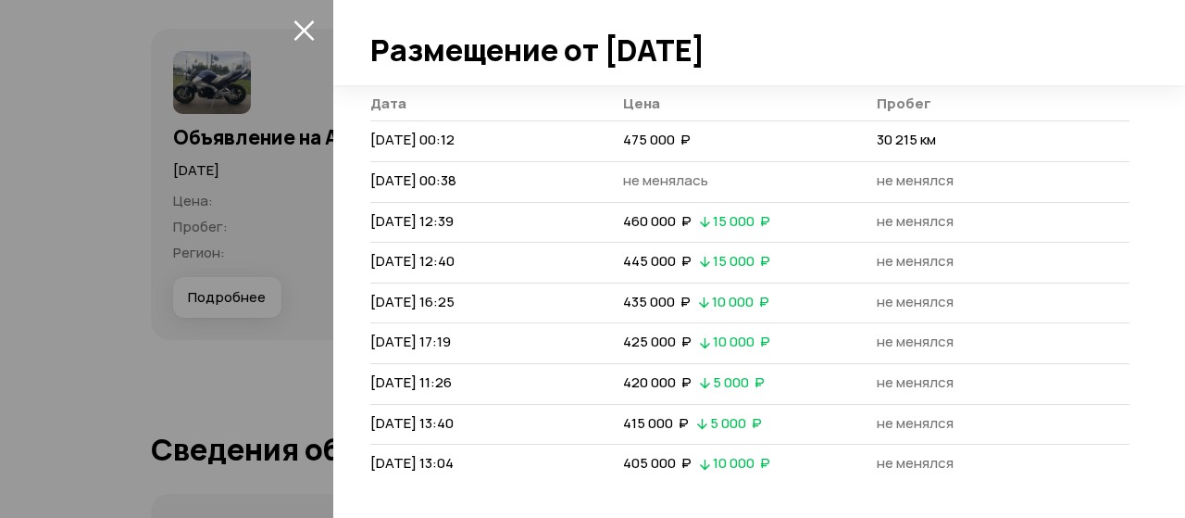
click at [1091, 45] on div at bounding box center [759, 42] width 852 height 85
click at [304, 20] on icon "закрыть" at bounding box center [304, 29] width 21 height 21
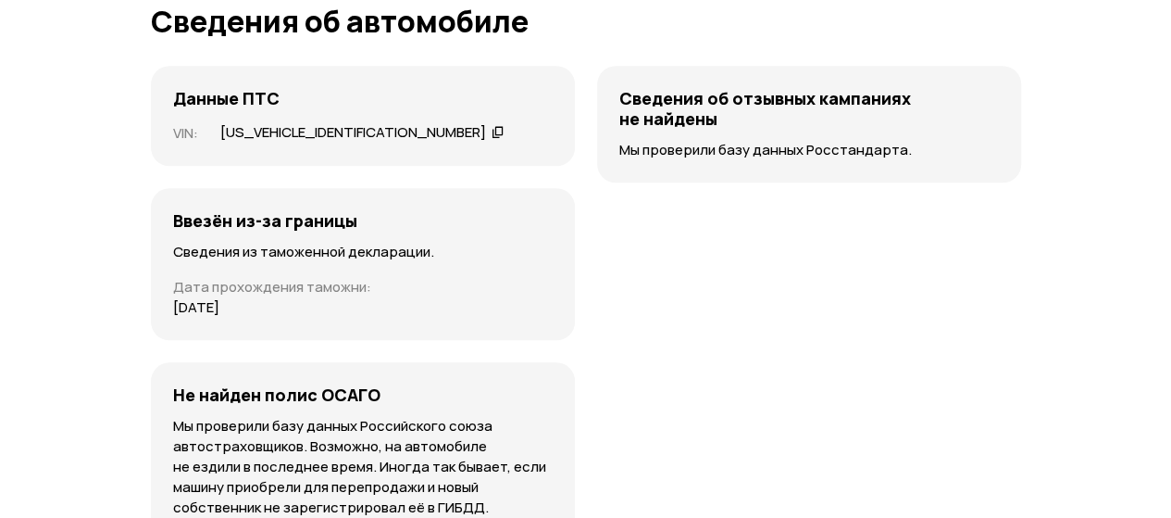
scroll to position [4332, 0]
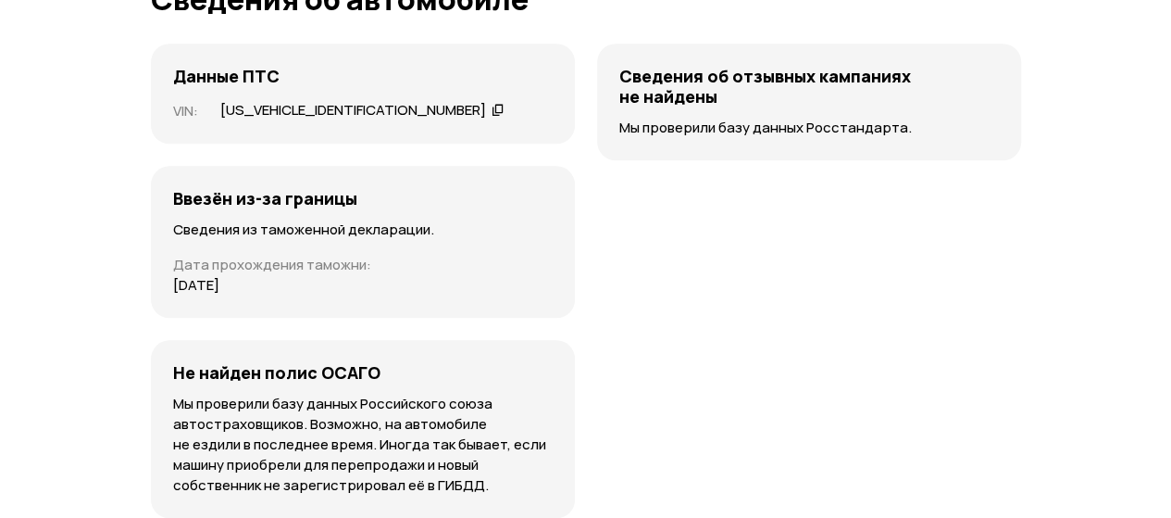
drag, startPoint x: 233, startPoint y: 278, endPoint x: 250, endPoint y: 194, distance: 85.9
click at [250, 194] on div "Ввезён из-за границы Сведения из таможенной декларации. Дата прохождения таможн…" at bounding box center [363, 242] width 424 height 152
click at [250, 194] on h4 "Ввезён из-за границы" at bounding box center [265, 198] width 184 height 20
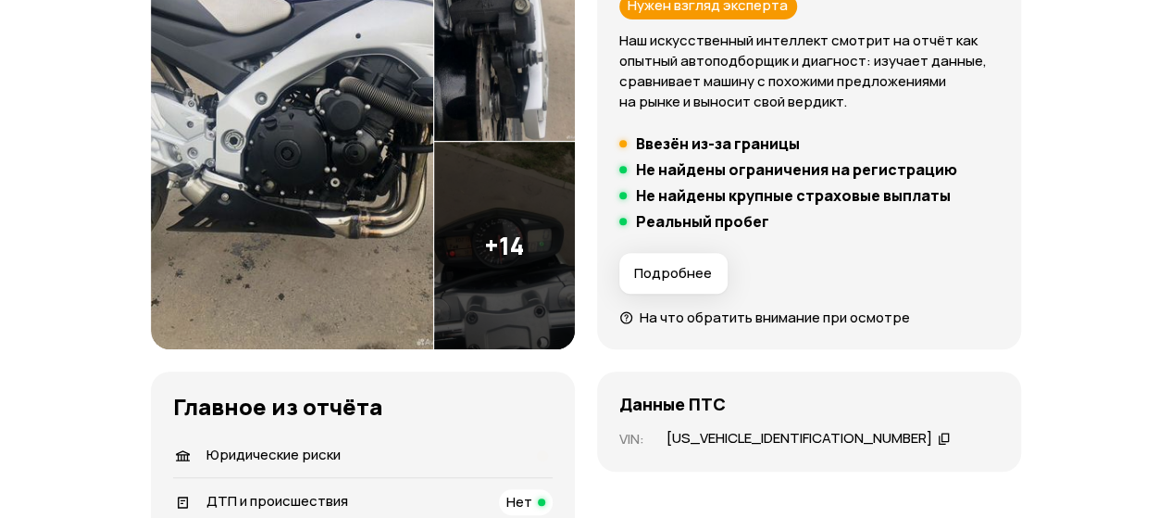
scroll to position [0, 0]
